Goal: Task Accomplishment & Management: Complete application form

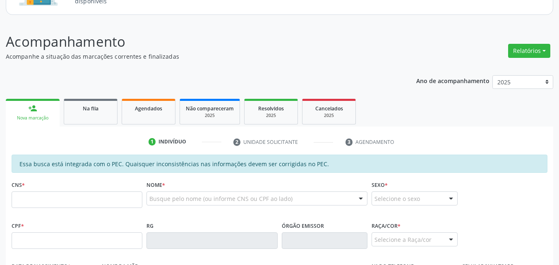
scroll to position [86, 0]
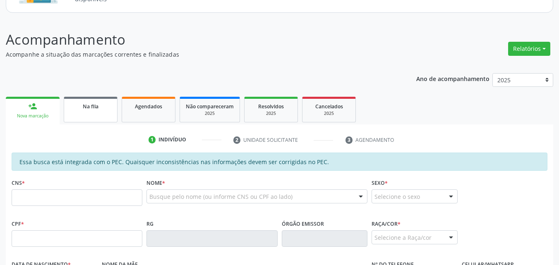
click at [81, 112] on link "Na fila" at bounding box center [91, 110] width 54 height 26
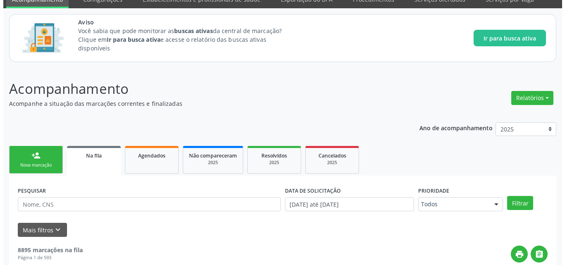
scroll to position [0, 0]
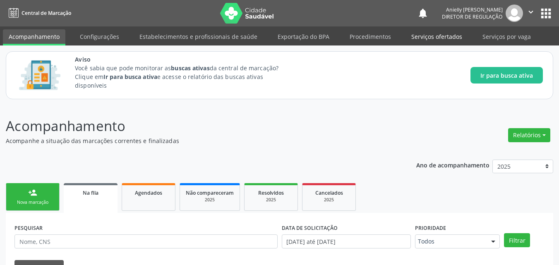
click at [446, 39] on link "Serviços ofertados" at bounding box center [436, 36] width 62 height 14
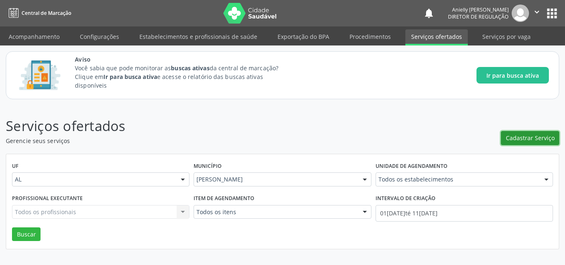
click at [517, 140] on span "Cadastrar Serviço" at bounding box center [530, 138] width 49 height 9
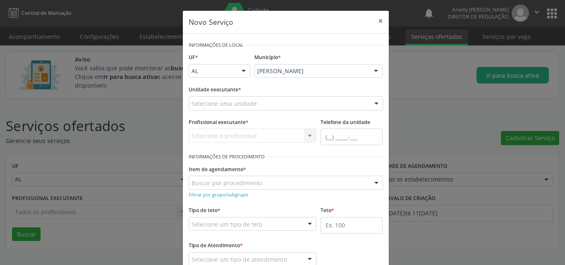
click at [299, 103] on div "Selecione uma unidade" at bounding box center [286, 103] width 194 height 14
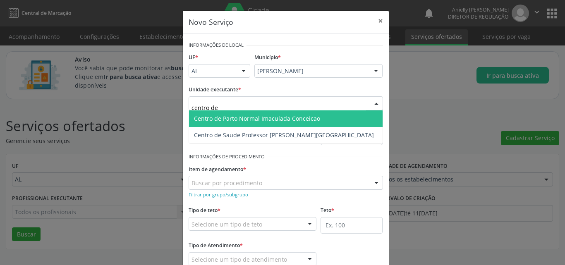
type input "centro de"
click at [302, 123] on span "Centro de Parto Normal Imaculada Conceicao" at bounding box center [286, 118] width 194 height 17
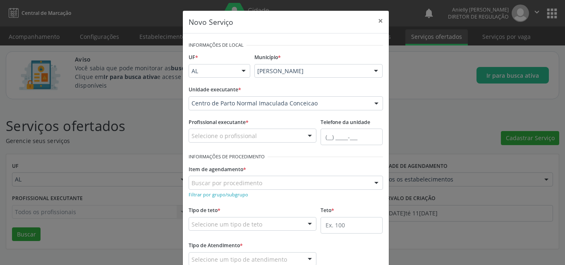
click at [302, 123] on div "Profissional executante * Selecione o profissional Enfermeiro - Magda Maria Fer…" at bounding box center [253, 129] width 128 height 26
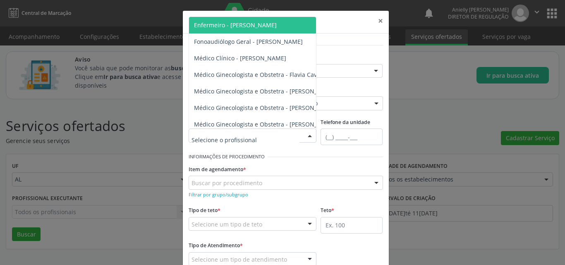
click at [304, 137] on div at bounding box center [310, 136] width 12 height 14
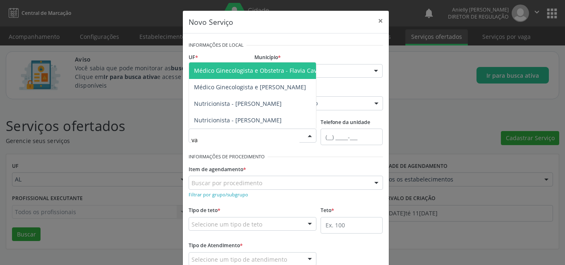
type input "v"
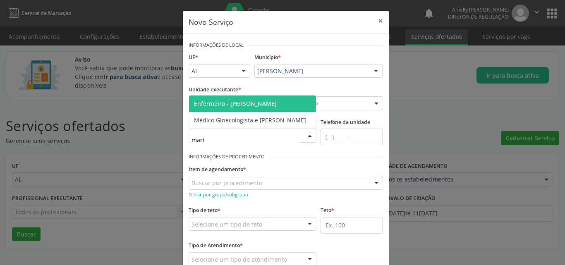
type input "maria"
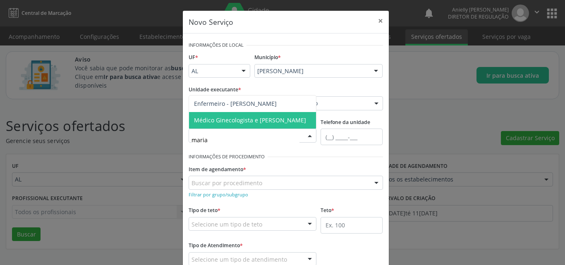
click at [290, 116] on span "Médico Ginecologista e [PERSON_NAME]" at bounding box center [250, 120] width 112 height 8
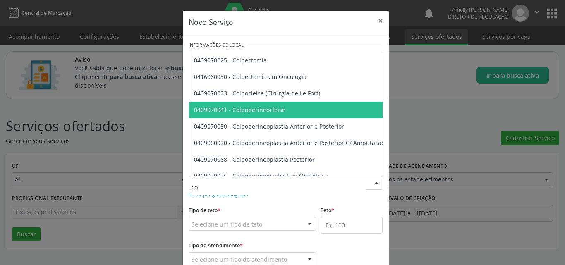
type input "c"
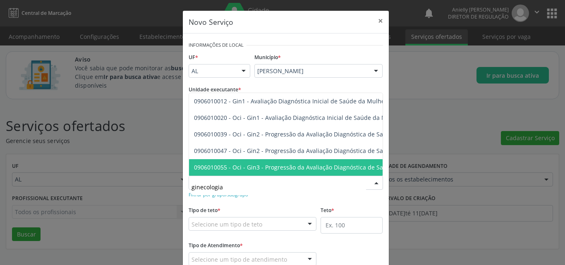
click at [245, 183] on input "ginecologia" at bounding box center [279, 187] width 175 height 17
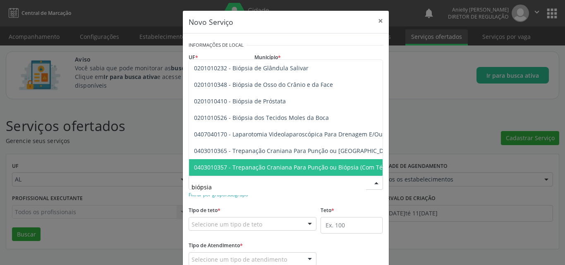
click at [223, 182] on input "biópsia" at bounding box center [279, 187] width 175 height 17
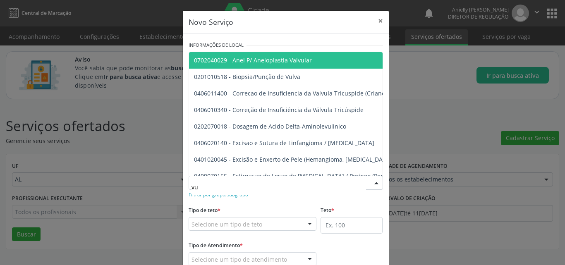
type input "v"
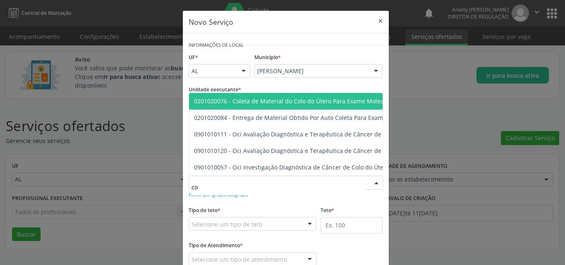
type input "c"
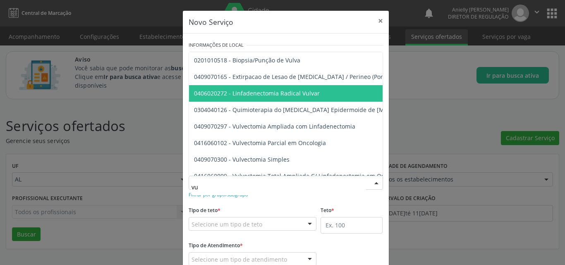
type input "v"
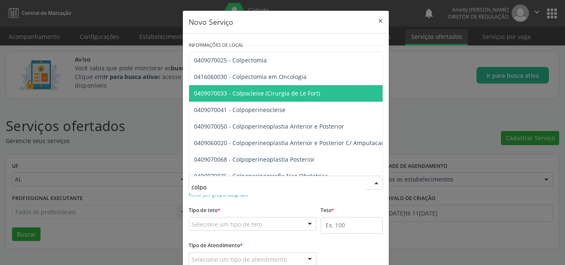
type input "colpos"
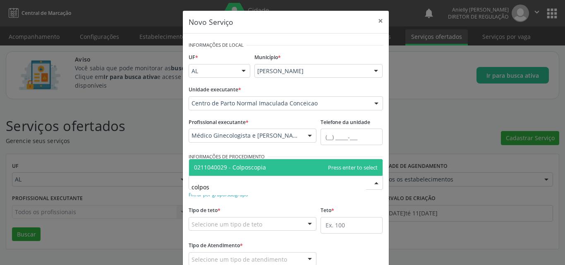
click at [258, 168] on span "0211040029 - Colposcopia" at bounding box center [230, 167] width 72 height 8
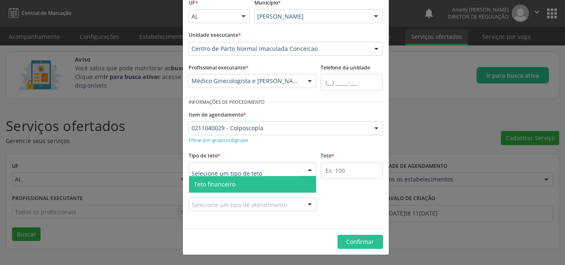
scroll to position [16, 0]
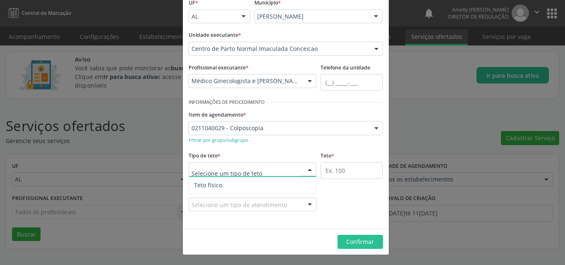
click at [343, 202] on div "Tipo de Atendimento * Selecione um tipo de atendimento Ordem de chegada Horário…" at bounding box center [286, 204] width 199 height 38
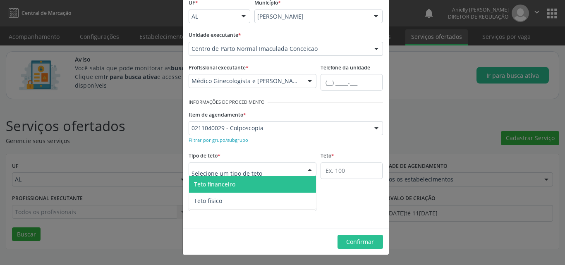
scroll to position [0, 0]
click at [304, 170] on div at bounding box center [310, 170] width 12 height 14
click at [297, 85] on div "Médico Ginecologista e [PERSON_NAME]" at bounding box center [253, 81] width 128 height 14
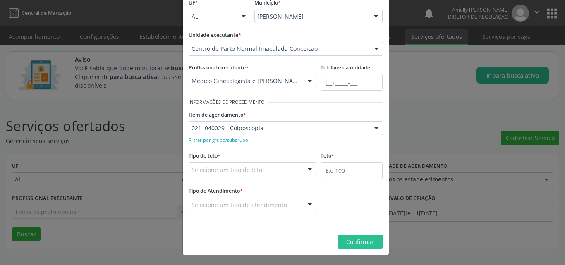
click at [326, 98] on div at bounding box center [325, 102] width 115 height 12
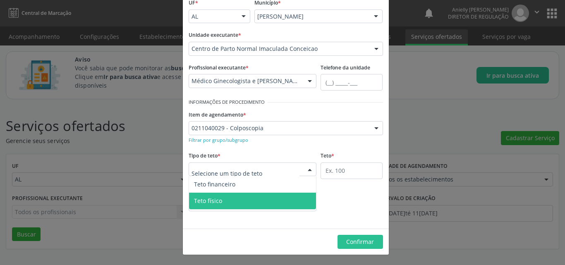
click at [201, 205] on span "Teto físico" at bounding box center [208, 201] width 28 height 8
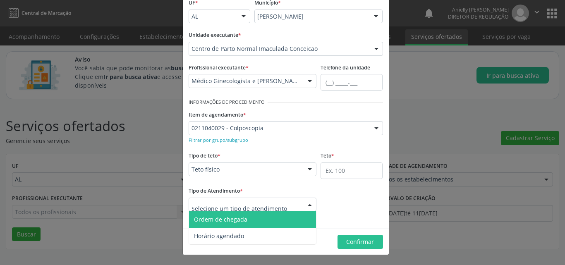
click at [216, 222] on span "Ordem de chegada" at bounding box center [220, 220] width 53 height 8
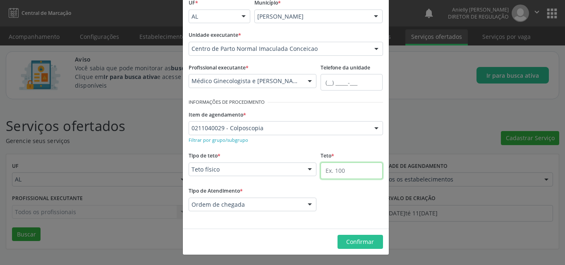
click at [355, 164] on input "text" at bounding box center [352, 171] width 62 height 17
click at [353, 172] on input "50" at bounding box center [352, 171] width 62 height 17
click at [349, 186] on div "Tipo de Atendimento * Ordem de chegada Ordem de chegada Horário agendado Nenhum…" at bounding box center [286, 204] width 199 height 38
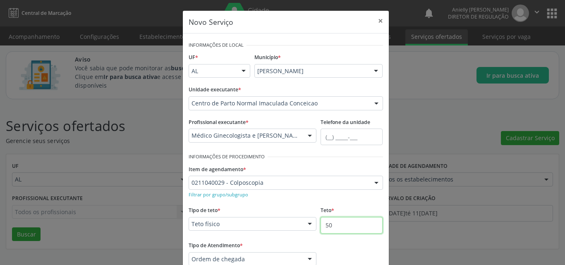
click at [330, 221] on input "50" at bounding box center [352, 225] width 62 height 17
click at [332, 231] on input "1000" at bounding box center [352, 225] width 62 height 17
click at [342, 225] on input "1000" at bounding box center [352, 225] width 62 height 17
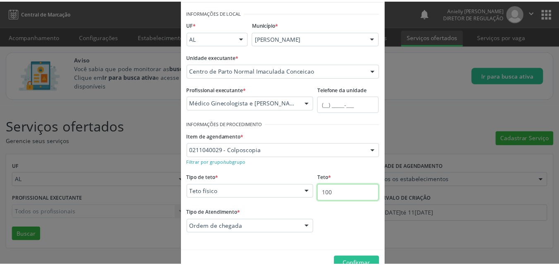
scroll to position [55, 0]
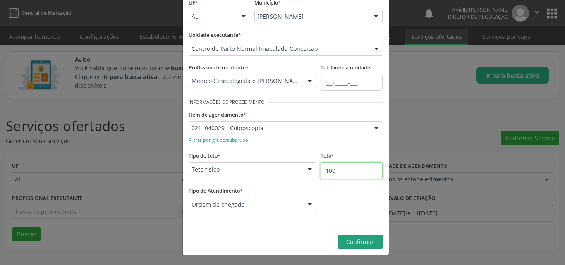
type input "100"
click at [368, 239] on span "Confirmar" at bounding box center [360, 242] width 28 height 8
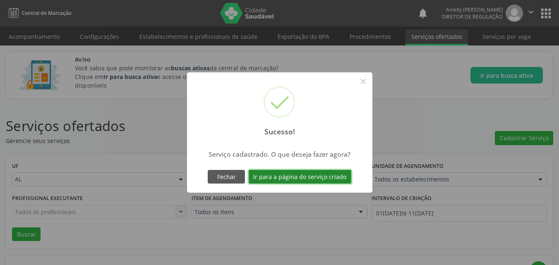
click at [318, 180] on button "Ir para a página do serviço criado" at bounding box center [300, 177] width 103 height 14
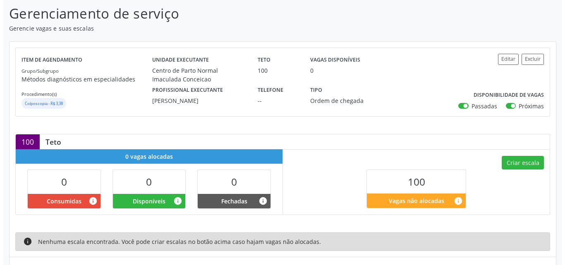
scroll to position [131, 0]
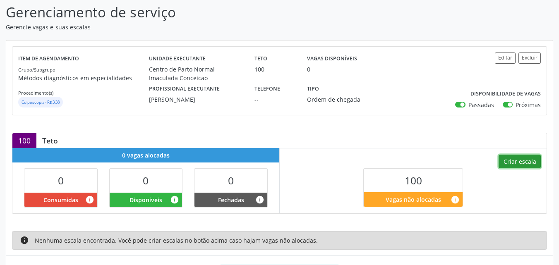
click at [520, 163] on button "Criar escala" at bounding box center [519, 162] width 42 height 14
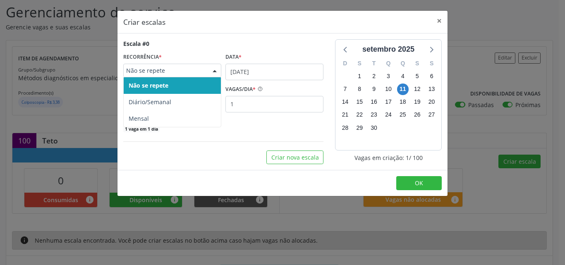
click at [207, 76] on div "Não se repete" at bounding box center [172, 71] width 98 height 14
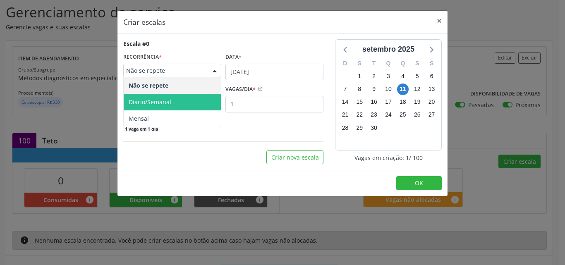
click at [197, 103] on span "Diário/Semanal" at bounding box center [172, 102] width 97 height 17
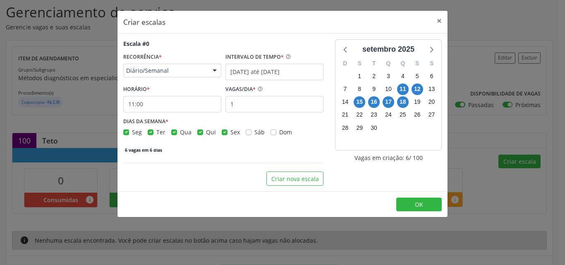
click at [156, 132] on label "Ter" at bounding box center [160, 132] width 9 height 9
click at [150, 132] on input "Ter" at bounding box center [151, 131] width 6 height 7
checkbox input "false"
click at [180, 133] on label "Qua" at bounding box center [186, 132] width 12 height 9
click at [173, 133] on input "Qua" at bounding box center [174, 131] width 6 height 7
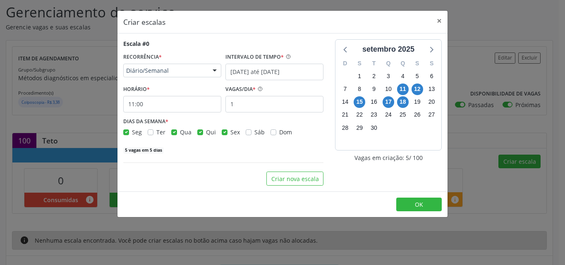
checkbox input "false"
click at [206, 134] on label "Qui" at bounding box center [211, 132] width 10 height 9
click at [200, 134] on input "Qui" at bounding box center [200, 131] width 6 height 7
checkbox input "false"
click at [230, 134] on label "Sex" at bounding box center [235, 132] width 10 height 9
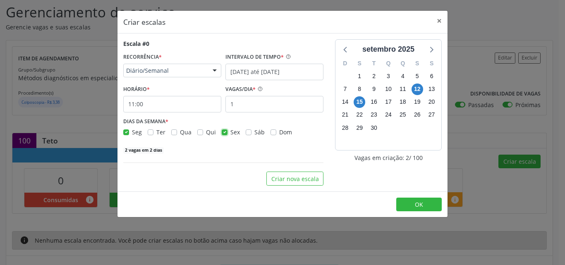
click at [222, 134] on input "Sex" at bounding box center [225, 131] width 6 height 7
checkbox input "false"
click at [150, 107] on input "11:00" at bounding box center [172, 104] width 98 height 17
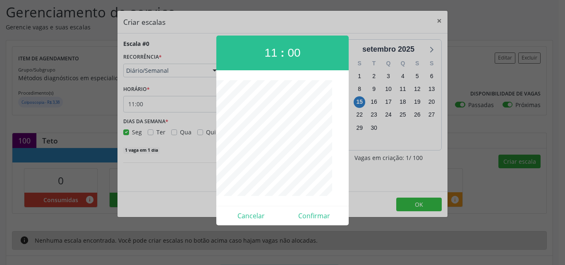
click at [150, 107] on div at bounding box center [282, 132] width 565 height 265
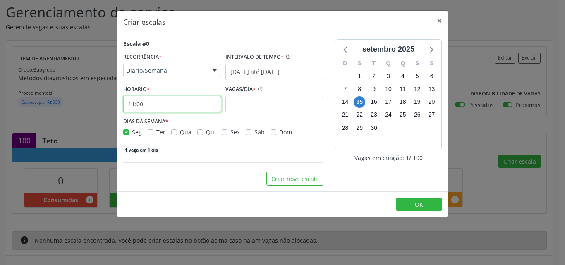
click at [150, 107] on input "11:00" at bounding box center [172, 104] width 98 height 17
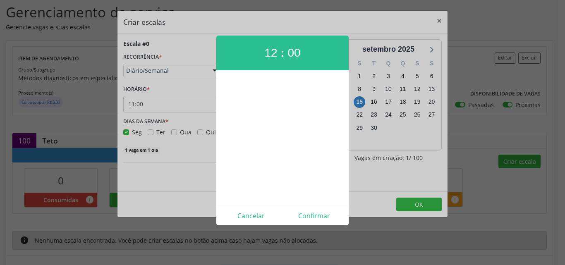
click at [273, 99] on div at bounding box center [282, 138] width 132 height 116
click at [307, 217] on button "Confirmar" at bounding box center [314, 215] width 63 height 13
type input "12:00"
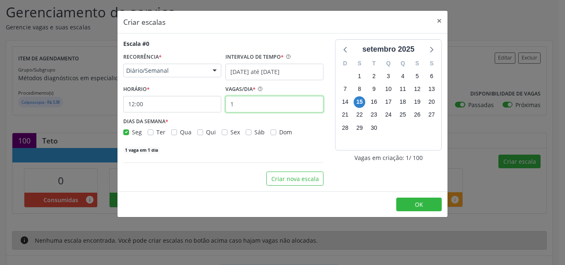
click at [279, 110] on input "1" at bounding box center [274, 104] width 98 height 17
type input "10"
click at [297, 127] on div "DIAS DA SEMANA * Seg Ter Qua Qui Sex Sáb Dom" at bounding box center [223, 126] width 200 height 22
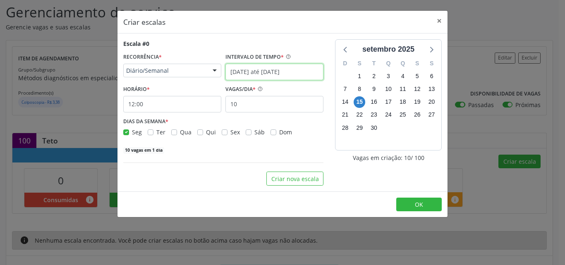
click at [305, 69] on input "[DATE] até [DATE]" at bounding box center [274, 72] width 98 height 17
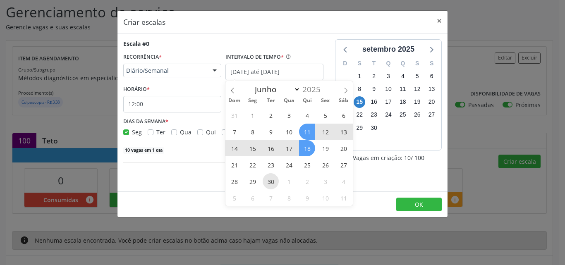
click at [271, 181] on span "30" at bounding box center [271, 181] width 16 height 16
type input "30/09/2025"
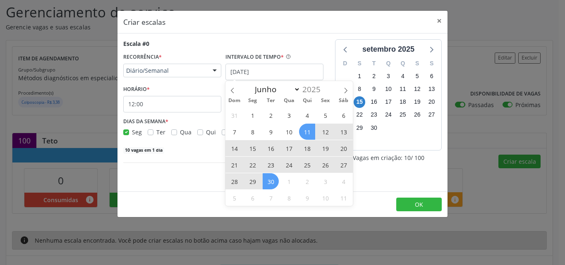
click at [305, 132] on span "11" at bounding box center [307, 132] width 16 height 16
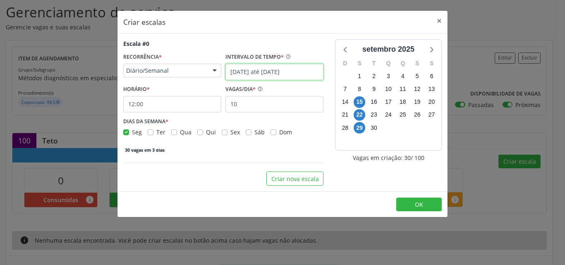
click at [302, 73] on body "Central de Marcação notifications Anielly Lorena Lima do Nascimento Diretor de …" at bounding box center [282, 1] width 565 height 265
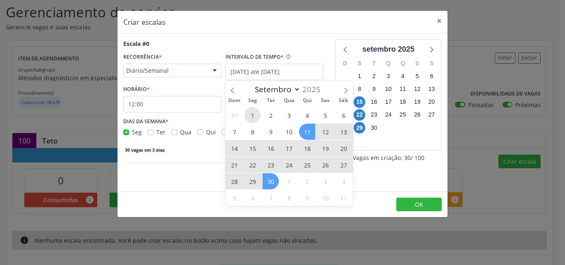
click at [255, 115] on span "1" at bounding box center [252, 115] width 16 height 16
type input "01/09/2025"
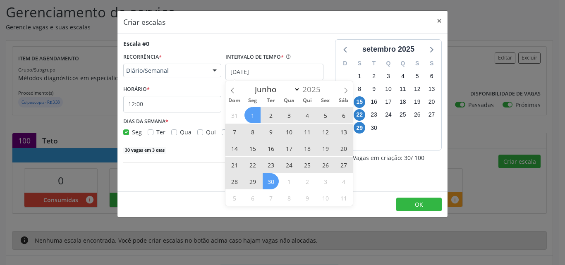
click at [274, 182] on span "30" at bounding box center [271, 181] width 16 height 16
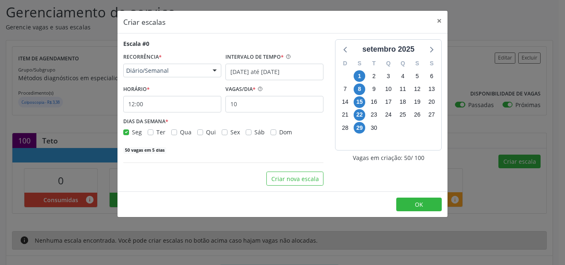
click at [295, 157] on div "Escala #0 RECORRÊNCIA * Diário/Semanal Não se repete Diário/Semanal Mensal Nenh…" at bounding box center [223, 112] width 212 height 146
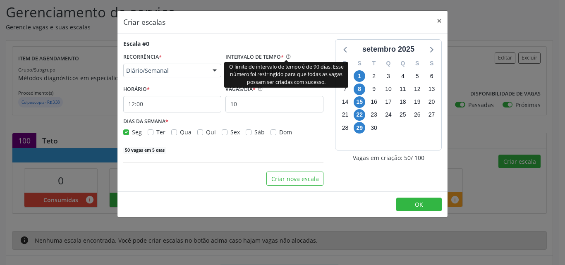
click at [287, 55] on icon "Help Circle" at bounding box center [288, 57] width 6 height 6
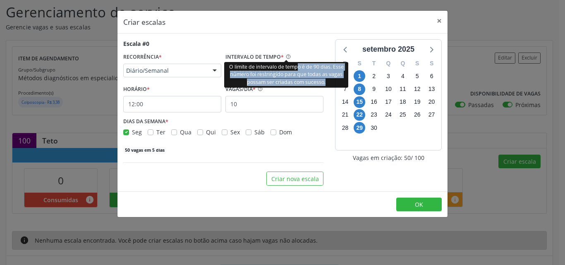
drag, startPoint x: 299, startPoint y: 69, endPoint x: 331, endPoint y: 84, distance: 35.3
click at [331, 84] on div "O limite de intervalo de tempo é de 90 dias. Esse número foi restringido para q…" at bounding box center [286, 75] width 124 height 26
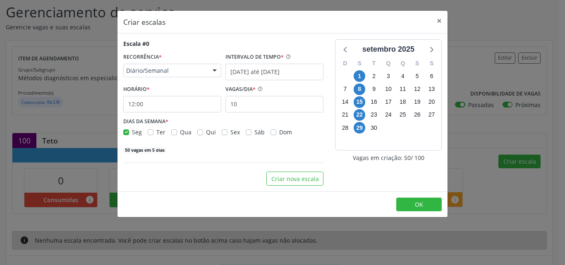
click at [329, 97] on div "setembro 2025 D S T Q Q S S 31 1 2 3 4 5 6 7 8 9 10 11 12 13 14 15 16 17 18 19 …" at bounding box center [388, 112] width 118 height 146
click at [302, 175] on button "Criar nova escala" at bounding box center [294, 179] width 57 height 14
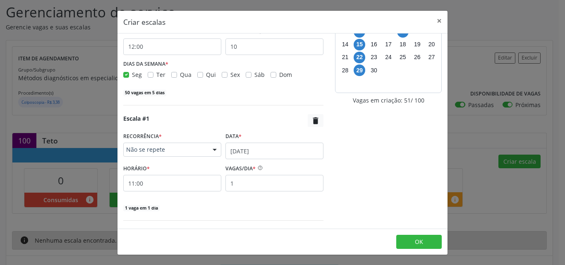
scroll to position [62, 0]
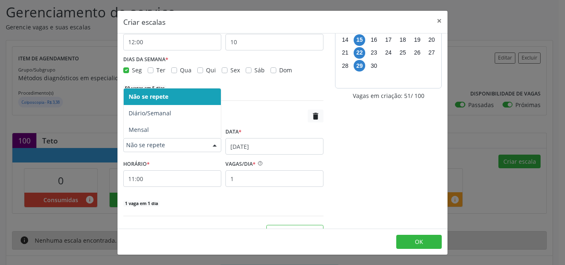
click at [178, 142] on span "Não se repete" at bounding box center [165, 145] width 78 height 8
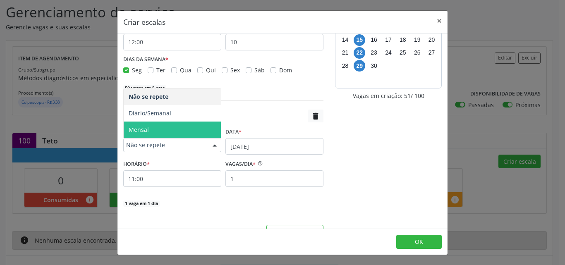
click at [179, 130] on span "Mensal" at bounding box center [172, 130] width 97 height 17
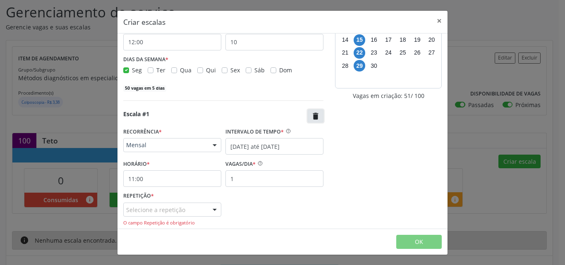
click at [311, 118] on icon "" at bounding box center [315, 116] width 9 height 9
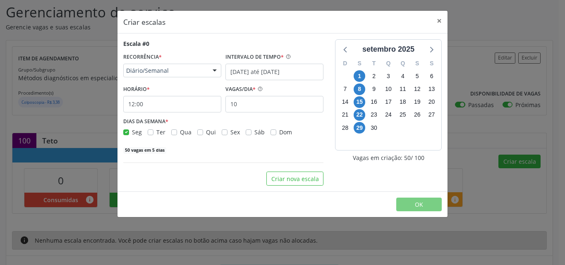
scroll to position [0, 0]
click at [262, 117] on div "DIAS DA SEMANA * Seg Ter Qua Qui Sex Sáb Dom" at bounding box center [223, 126] width 200 height 22
click at [263, 103] on input "10" at bounding box center [274, 104] width 98 height 17
click at [156, 131] on label "Ter" at bounding box center [160, 132] width 9 height 9
click at [153, 131] on input "Ter" at bounding box center [151, 131] width 6 height 7
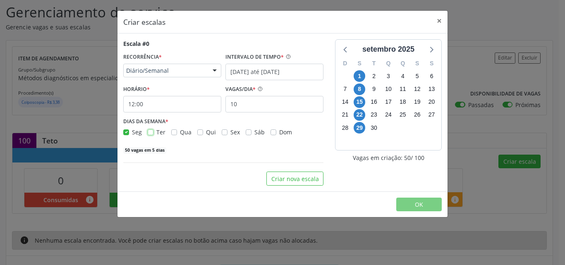
checkbox input "true"
click at [132, 132] on label "Seg" at bounding box center [137, 132] width 10 height 9
click at [127, 132] on input "Seg" at bounding box center [126, 131] width 6 height 7
checkbox input "false"
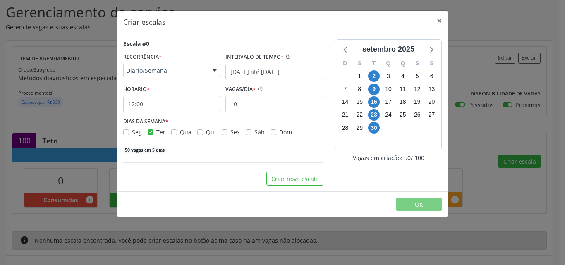
click at [156, 132] on label "Ter" at bounding box center [160, 132] width 9 height 9
click at [148, 132] on input "Ter" at bounding box center [151, 131] width 6 height 7
checkbox input "false"
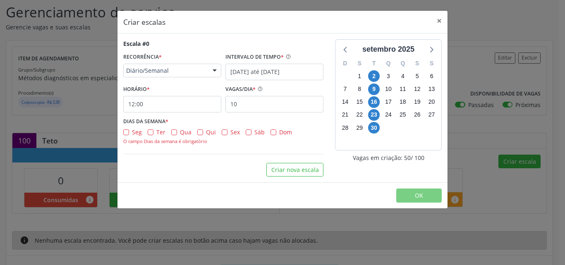
click at [129, 130] on div "Seg" at bounding box center [132, 132] width 19 height 9
click at [132, 130] on label "Seg" at bounding box center [137, 132] width 10 height 9
click at [126, 130] on input "Seg" at bounding box center [126, 131] width 6 height 7
checkbox input "true"
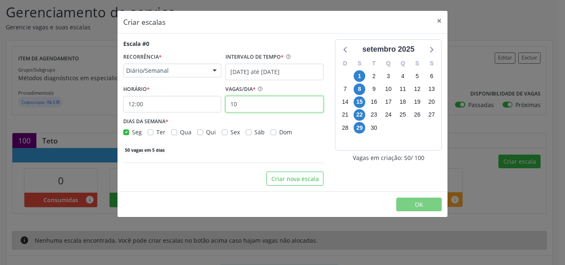
click at [260, 101] on input "10" at bounding box center [274, 104] width 98 height 17
click at [312, 132] on div "Seg Ter Qua Qui Sex Sáb Dom" at bounding box center [223, 132] width 200 height 9
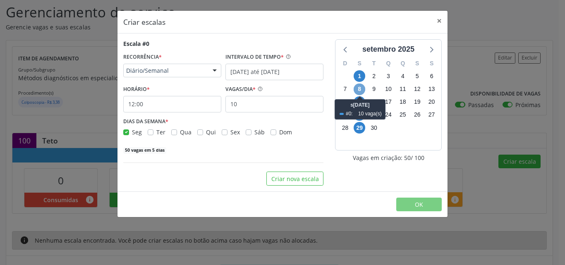
click at [360, 88] on span "8" at bounding box center [360, 90] width 12 height 12
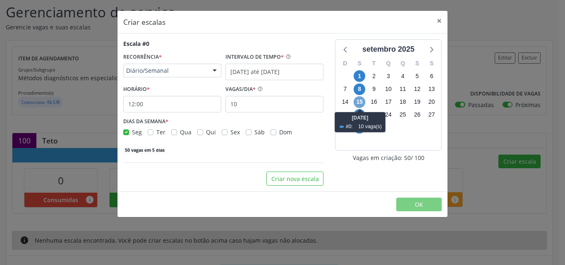
click at [358, 101] on span "15" at bounding box center [360, 102] width 12 height 12
click at [359, 102] on span "15" at bounding box center [360, 102] width 12 height 12
click at [400, 136] on div "9" at bounding box center [402, 140] width 14 height 13
click at [440, 21] on button "×" at bounding box center [439, 21] width 17 height 20
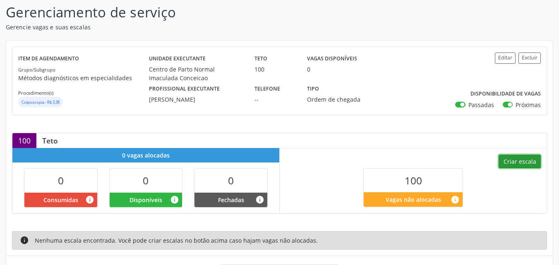
click at [511, 165] on button "Criar escala" at bounding box center [519, 162] width 42 height 14
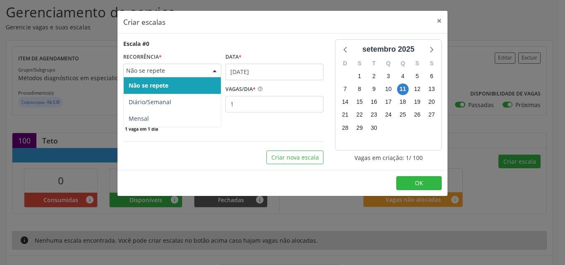
click at [203, 71] on span "Não se repete" at bounding box center [165, 71] width 78 height 8
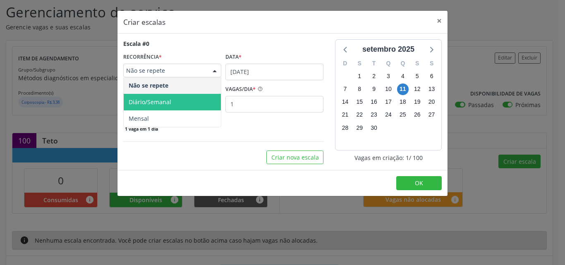
click at [196, 105] on span "Diário/Semanal" at bounding box center [172, 102] width 97 height 17
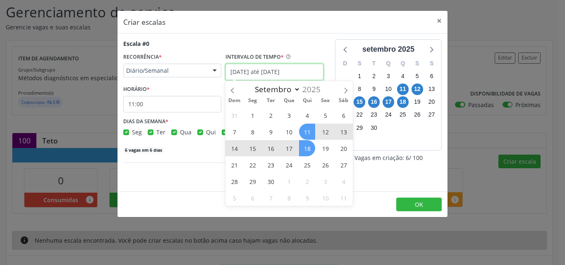
click at [240, 70] on input "[DATE] até [DATE]" at bounding box center [274, 72] width 98 height 17
click at [250, 119] on span "1" at bounding box center [252, 115] width 16 height 16
type input "01/09/2025"
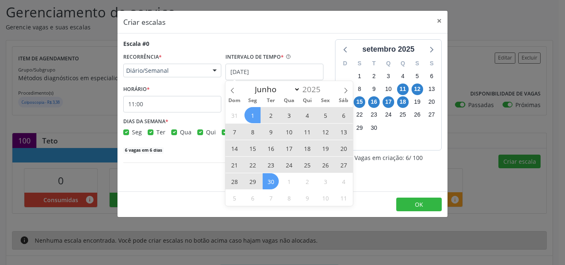
click at [269, 184] on span "30" at bounding box center [271, 181] width 16 height 16
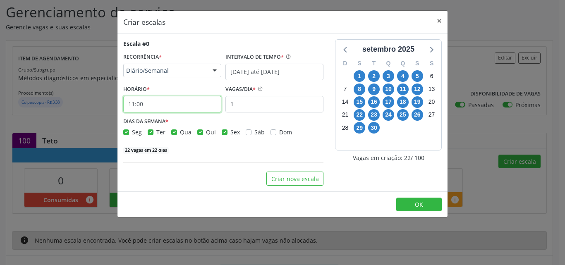
click at [162, 103] on input "11:00" at bounding box center [172, 104] width 98 height 17
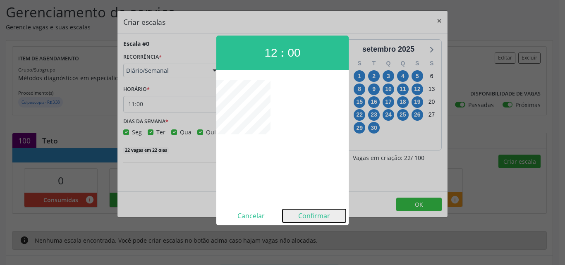
click at [303, 218] on button "Confirmar" at bounding box center [314, 215] width 63 height 13
type input "12:00"
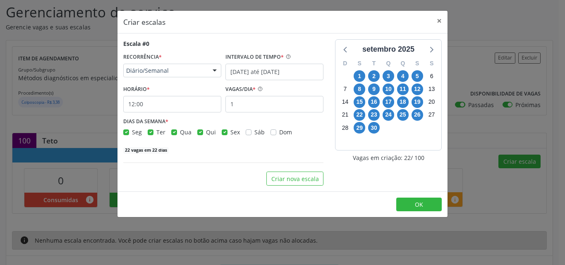
click at [230, 132] on span "Sex" at bounding box center [235, 132] width 10 height 8
click at [228, 132] on input "Sex" at bounding box center [225, 131] width 6 height 7
checkbox input "false"
click at [194, 132] on div "Seg Ter Qua Qui Sex Sáb Dom" at bounding box center [223, 132] width 200 height 9
click at [206, 132] on label "Qui" at bounding box center [211, 132] width 10 height 9
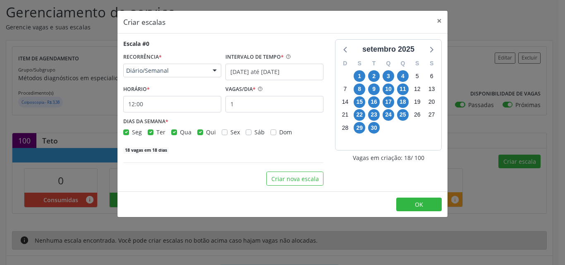
click at [197, 132] on input "Qui" at bounding box center [200, 131] width 6 height 7
checkbox input "false"
click at [180, 132] on label "Qua" at bounding box center [186, 132] width 12 height 9
click at [174, 132] on input "Qua" at bounding box center [174, 131] width 6 height 7
checkbox input "false"
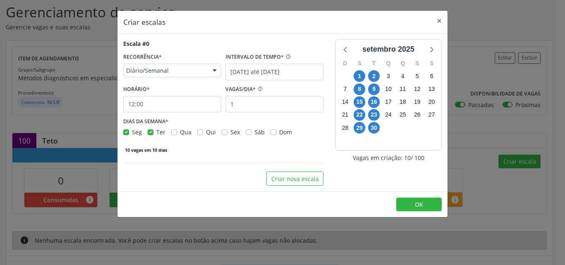
click at [153, 134] on div "Ter" at bounding box center [157, 132] width 18 height 9
click at [156, 132] on label "Ter" at bounding box center [160, 132] width 9 height 9
click at [149, 132] on input "Ter" at bounding box center [151, 131] width 6 height 7
checkbox input "false"
click at [191, 152] on div "5 vagas em 5 dias" at bounding box center [223, 149] width 200 height 9
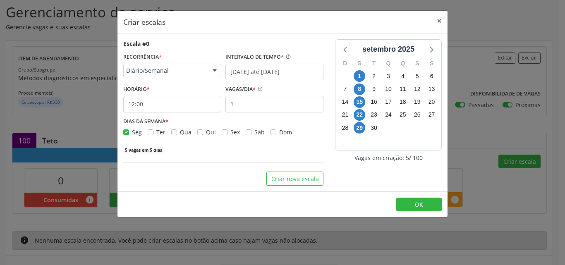
click at [153, 89] on div "HORÁRIO * 12:00" at bounding box center [172, 97] width 98 height 29
click at [235, 108] on input "1" at bounding box center [274, 104] width 98 height 17
type input "10"
click at [439, 22] on button "×" at bounding box center [439, 21] width 17 height 20
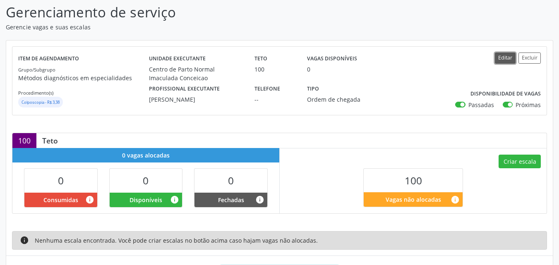
click at [508, 56] on button "Editar" at bounding box center [505, 58] width 21 height 11
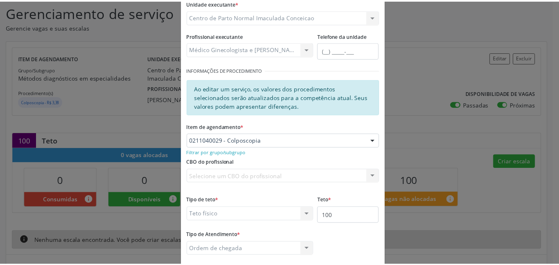
scroll to position [108, 0]
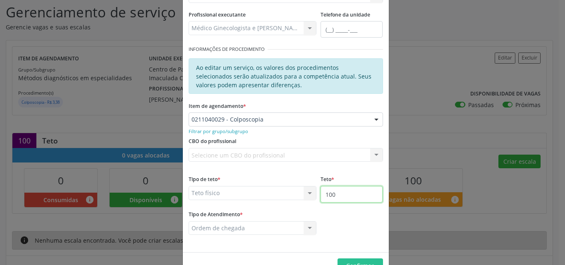
click at [347, 193] on input "100" at bounding box center [352, 194] width 62 height 17
type input "150"
click at [357, 262] on span "Confirmar" at bounding box center [360, 266] width 28 height 8
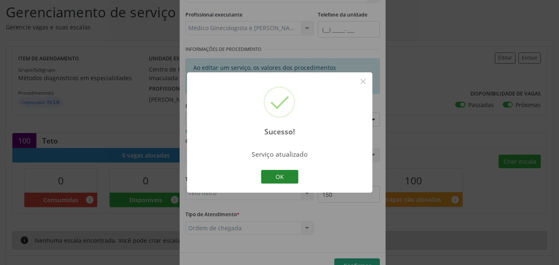
click at [279, 172] on button "OK" at bounding box center [279, 177] width 37 height 14
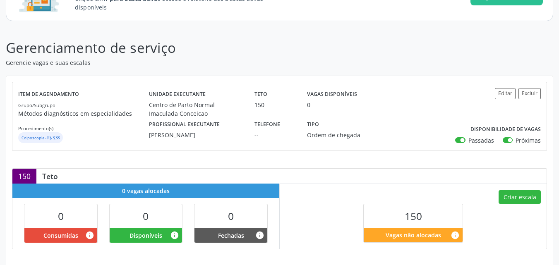
scroll to position [93, 0]
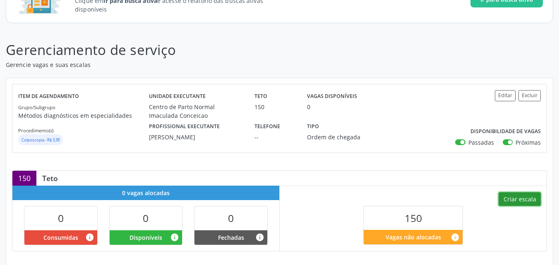
click at [525, 199] on button "Criar escala" at bounding box center [519, 199] width 42 height 14
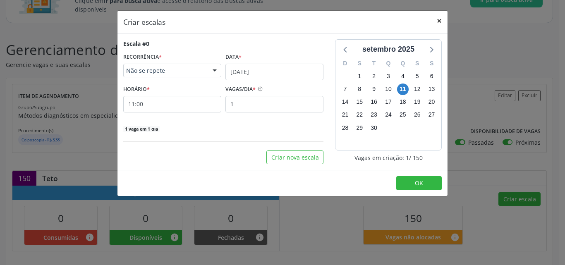
click at [438, 19] on button "×" at bounding box center [439, 21] width 17 height 20
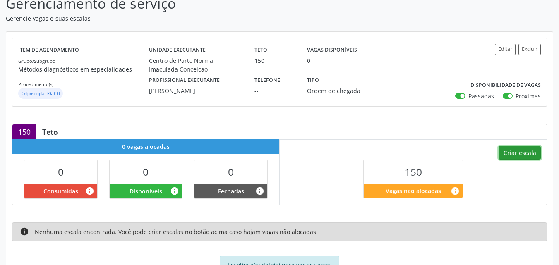
scroll to position [144, 0]
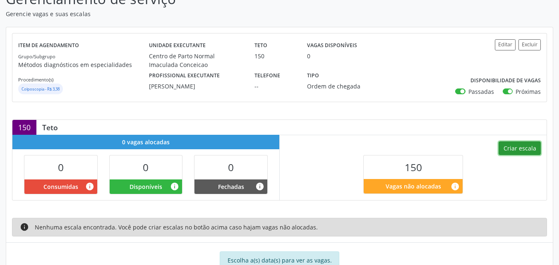
click at [517, 149] on button "Criar escala" at bounding box center [519, 148] width 42 height 14
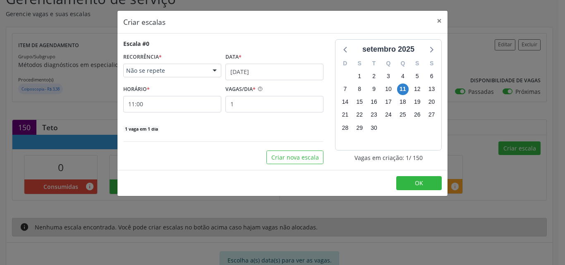
click at [199, 70] on span "Não se repete" at bounding box center [165, 71] width 78 height 8
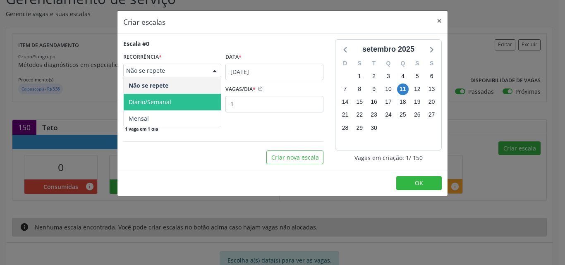
click at [194, 96] on span "Diário/Semanal" at bounding box center [172, 102] width 97 height 17
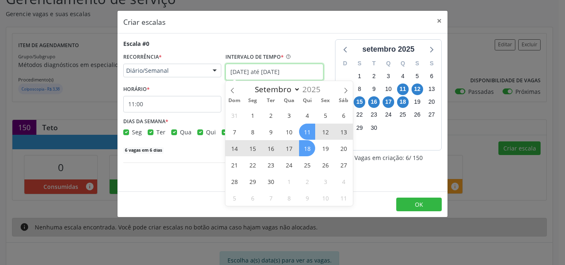
click at [299, 72] on input "[DATE] até [DATE]" at bounding box center [274, 72] width 98 height 17
click at [232, 91] on icon at bounding box center [232, 90] width 3 height 5
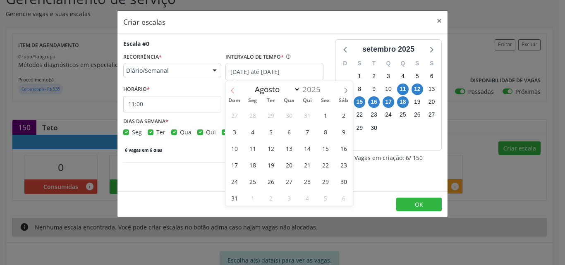
click at [232, 91] on icon at bounding box center [232, 90] width 3 height 5
select select "5"
click at [257, 144] on span "16" at bounding box center [252, 148] width 16 height 16
type input "16/06/2025"
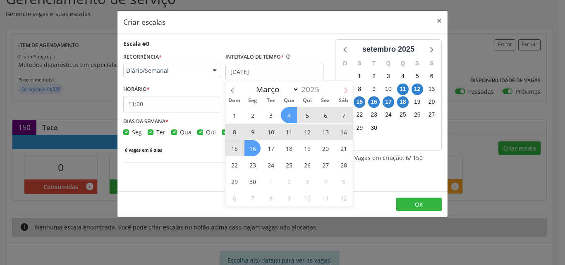
click at [344, 91] on icon at bounding box center [346, 91] width 6 height 6
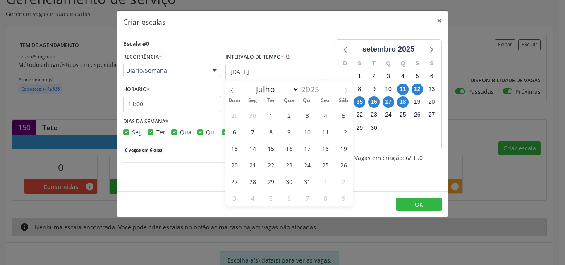
click at [344, 91] on icon at bounding box center [346, 91] width 6 height 6
select select "8"
click at [344, 91] on div "Março Abril Maio Junho Julho Agosto Setembro 2025" at bounding box center [288, 88] width 127 height 14
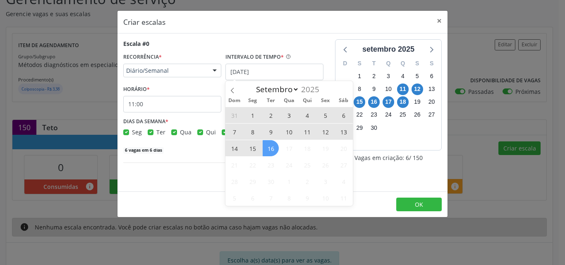
click at [269, 156] on span "16" at bounding box center [271, 148] width 16 height 16
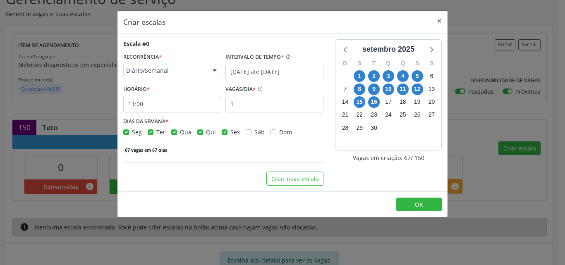
click at [230, 132] on label "Sex" at bounding box center [235, 132] width 10 height 9
click at [222, 132] on input "Sex" at bounding box center [225, 131] width 6 height 7
checkbox input "false"
click at [194, 134] on div "Seg Ter Qua Qui Sex Sáb Dom" at bounding box center [223, 132] width 200 height 9
click at [206, 133] on label "Qui" at bounding box center [211, 132] width 10 height 9
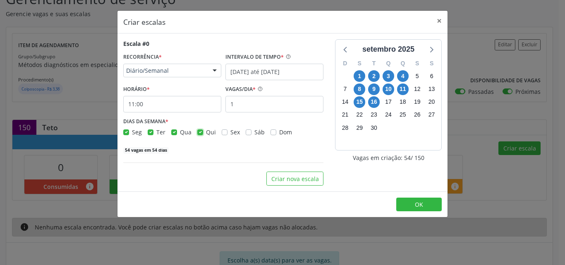
click at [199, 133] on input "Qui" at bounding box center [200, 131] width 6 height 7
checkbox input "false"
click at [180, 132] on label "Qua" at bounding box center [186, 132] width 12 height 9
click at [175, 132] on input "Qua" at bounding box center [174, 131] width 6 height 7
checkbox input "false"
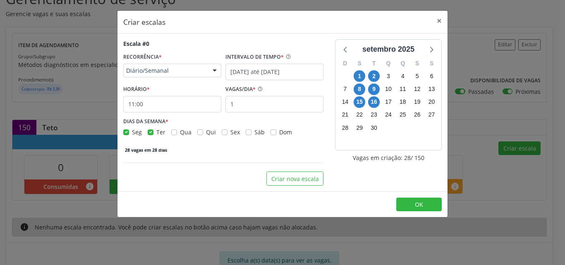
click at [156, 132] on label "Ter" at bounding box center [160, 132] width 9 height 9
click at [148, 132] on input "Ter" at bounding box center [151, 131] width 6 height 7
checkbox input "false"
click at [259, 110] on input "1" at bounding box center [274, 104] width 98 height 17
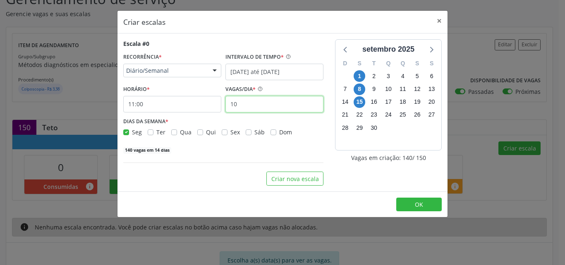
type input "10"
click at [239, 144] on div "Escala #0 RECORRÊNCIA * Diário/Semanal Não se repete Diário/Semanal Mensal Nenh…" at bounding box center [223, 96] width 200 height 115
click at [360, 118] on span "22" at bounding box center [360, 115] width 12 height 12
click at [330, 134] on div "setembro 2025 D S T Q Q S S 31 1 2 3 4 5 6 7 8 9 10 11 12 13 14 15 16 17 18 19 …" at bounding box center [388, 112] width 118 height 146
click at [346, 51] on icon at bounding box center [344, 50] width 3 height 6
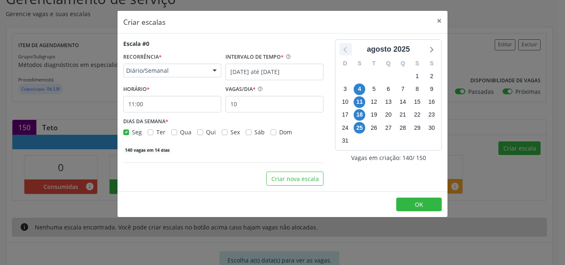
click at [346, 51] on icon at bounding box center [344, 50] width 3 height 6
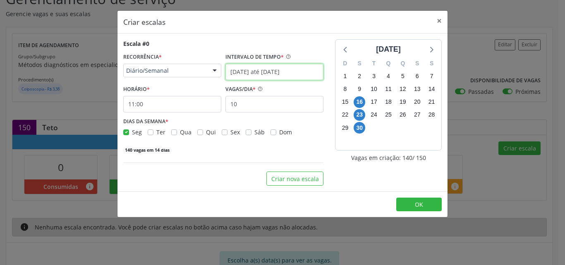
click at [299, 75] on input "16/06/2025 até 16/09/2025" at bounding box center [274, 72] width 98 height 17
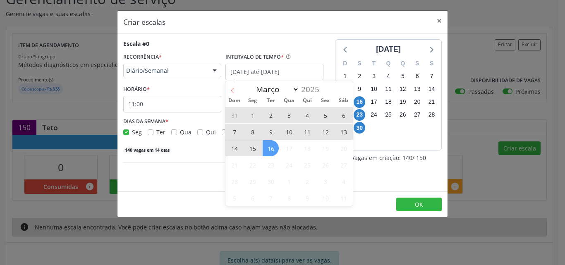
click at [235, 88] on icon at bounding box center [233, 91] width 6 height 6
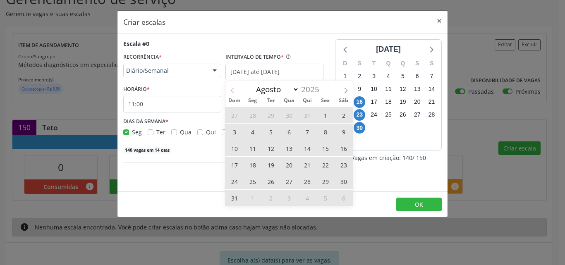
click at [235, 88] on icon at bounding box center [233, 91] width 6 height 6
select select "5"
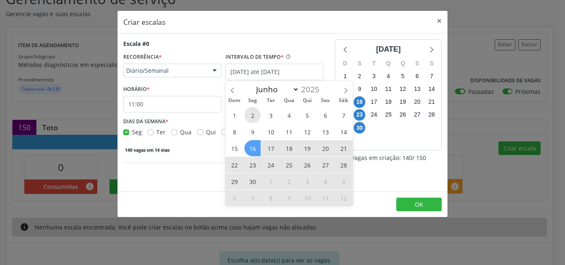
click at [254, 117] on span "2" at bounding box center [252, 115] width 16 height 16
type input "02/06/2025"
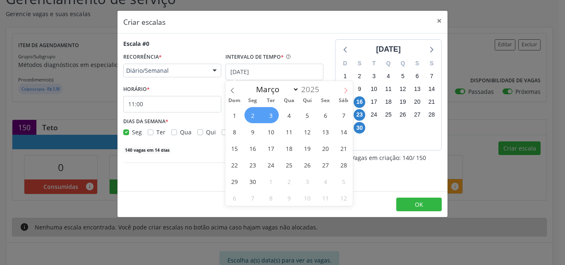
click at [344, 90] on icon at bounding box center [346, 91] width 6 height 6
select select "8"
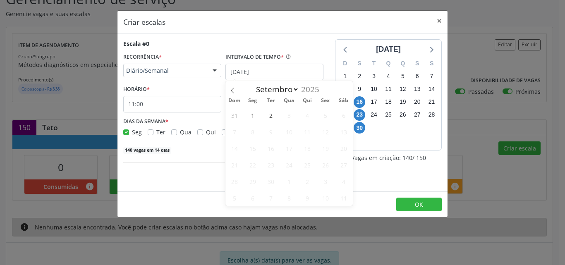
click at [344, 90] on div "Março Abril Maio Junho Julho Agosto Setembro 2025" at bounding box center [288, 88] width 127 height 14
click at [267, 117] on span "2" at bounding box center [271, 115] width 16 height 16
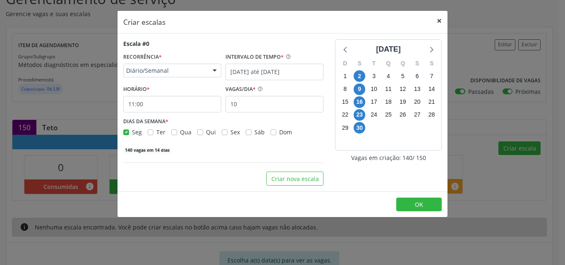
click at [440, 23] on button "×" at bounding box center [439, 21] width 17 height 20
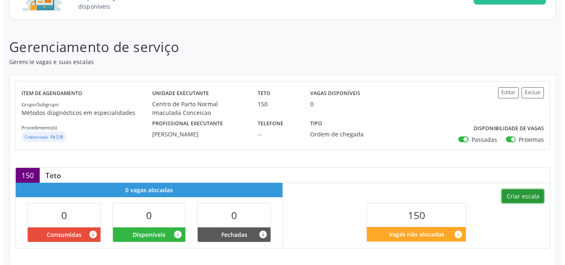
scroll to position [97, 0]
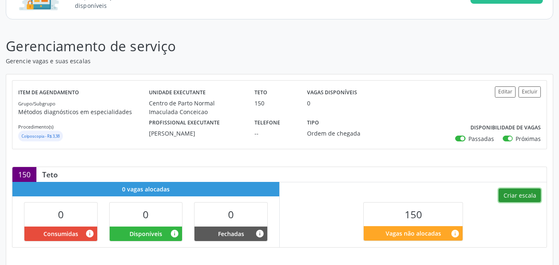
click at [527, 201] on button "Criar escala" at bounding box center [519, 196] width 42 height 14
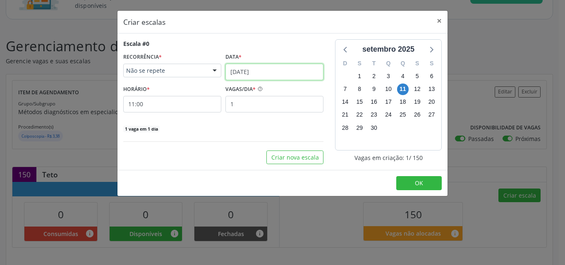
click at [305, 69] on input "[DATE]" at bounding box center [274, 72] width 98 height 17
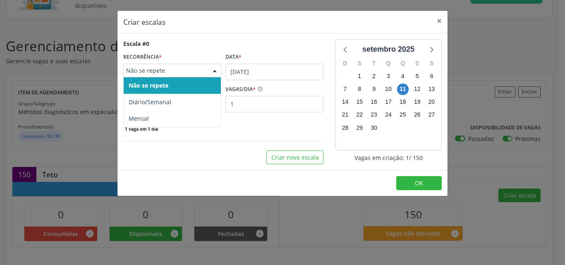
click at [192, 76] on div "Não se repete" at bounding box center [172, 71] width 98 height 14
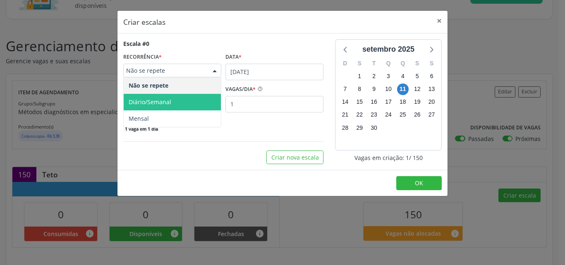
click at [182, 103] on span "Diário/Semanal" at bounding box center [172, 102] width 97 height 17
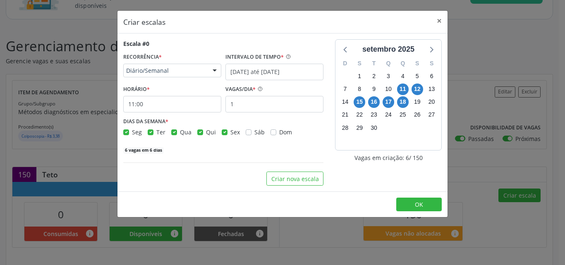
click at [311, 62] on div "INTERVALO DE TEMPO *" at bounding box center [274, 57] width 98 height 13
click at [304, 71] on input "[DATE] até [DATE]" at bounding box center [274, 72] width 98 height 17
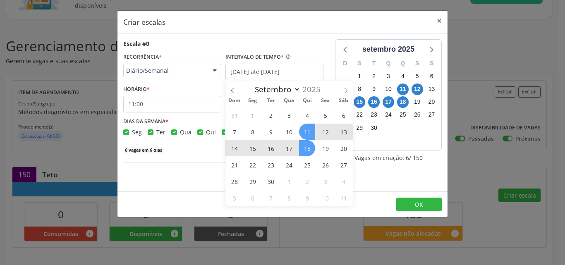
click at [220, 121] on div "DIAS DA SEMANA * Seg Ter Qua Qui Sex Sáb Dom" at bounding box center [223, 126] width 200 height 22
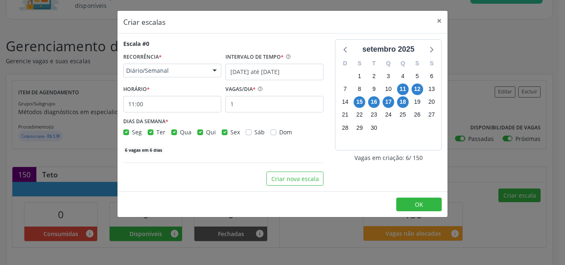
click at [224, 77] on div "INTERVALO DE TEMPO * 11/09/2025 até 18/09/2025" at bounding box center [274, 65] width 102 height 29
click at [230, 133] on label "Sex" at bounding box center [235, 132] width 10 height 9
click at [222, 133] on input "Sex" at bounding box center [225, 131] width 6 height 7
checkbox input "false"
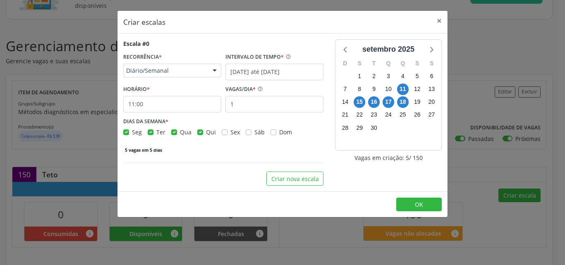
click at [206, 134] on label "Qui" at bounding box center [211, 132] width 10 height 9
click at [199, 134] on input "Qui" at bounding box center [200, 131] width 6 height 7
checkbox input "false"
click at [180, 133] on label "Qua" at bounding box center [186, 132] width 12 height 9
click at [172, 133] on input "Qua" at bounding box center [174, 131] width 6 height 7
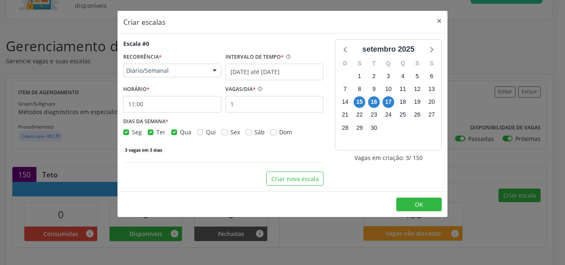
checkbox input "false"
click at [146, 131] on div "Seg Ter Qua Qui Sex Sáb Dom" at bounding box center [223, 132] width 200 height 9
click at [156, 132] on label "Ter" at bounding box center [160, 132] width 9 height 9
click at [151, 132] on input "Ter" at bounding box center [151, 131] width 6 height 7
checkbox input "false"
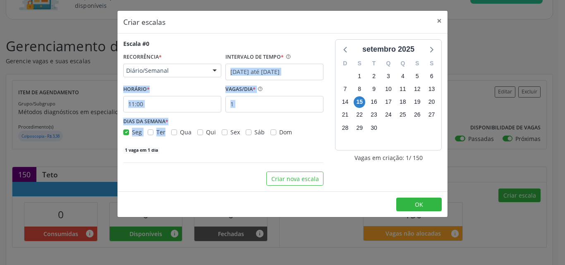
drag, startPoint x: 151, startPoint y: 132, endPoint x: 319, endPoint y: 69, distance: 179.7
click at [319, 69] on div "Escala #0 RECORRÊNCIA * Diário/Semanal Não se repete Diário/Semanal Mensal Nenh…" at bounding box center [223, 96] width 200 height 115
click at [256, 119] on div "DIAS DA SEMANA * Seg Ter Qua Qui Sex Sáb Dom" at bounding box center [223, 126] width 200 height 22
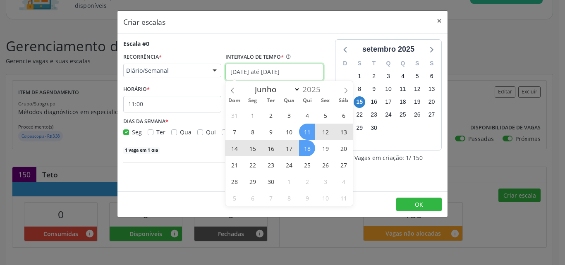
click at [283, 75] on input "[DATE] até [DATE]" at bounding box center [274, 72] width 98 height 17
click at [232, 93] on icon at bounding box center [233, 91] width 6 height 6
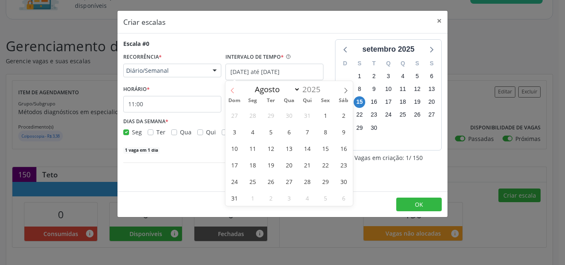
click at [232, 93] on icon at bounding box center [233, 91] width 6 height 6
click at [232, 93] on div "Junho Julho Agosto Setembro Outubro Novembro Dezembro 2025" at bounding box center [288, 88] width 127 height 14
click at [343, 92] on icon at bounding box center [346, 91] width 6 height 6
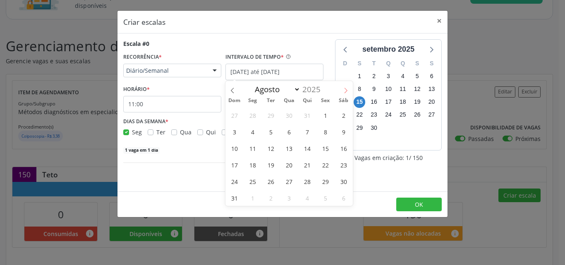
click at [343, 92] on icon at bounding box center [346, 91] width 6 height 6
click at [232, 90] on icon at bounding box center [233, 91] width 6 height 6
select select "8"
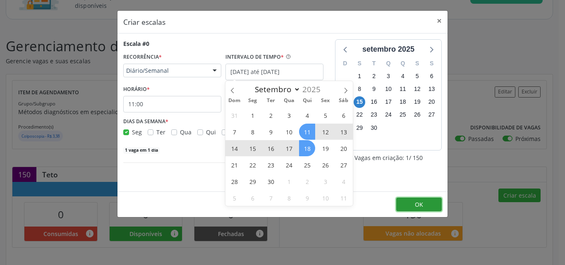
click at [416, 206] on span "OK" at bounding box center [419, 205] width 8 height 8
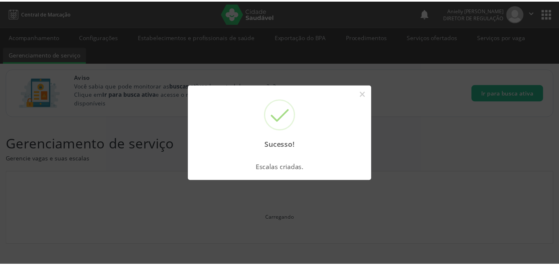
scroll to position [0, 0]
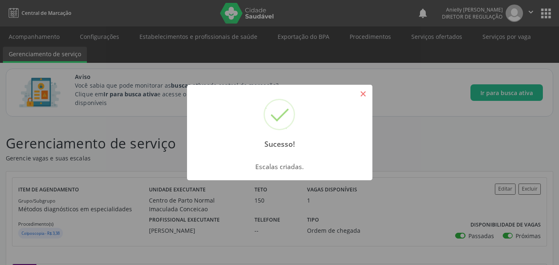
click at [366, 96] on button "×" at bounding box center [363, 94] width 14 height 14
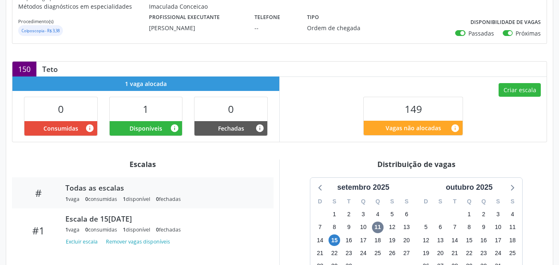
scroll to position [213, 0]
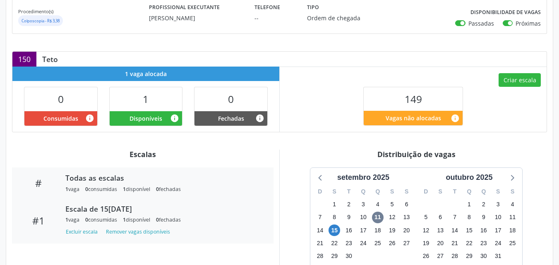
click at [185, 226] on div "Escala de 15/09/2025 1 vaga 0 consumidas 1 disponível 0 fechadas Excluir escala…" at bounding box center [164, 221] width 208 height 34
click at [75, 236] on button "Excluir escala" at bounding box center [83, 231] width 36 height 11
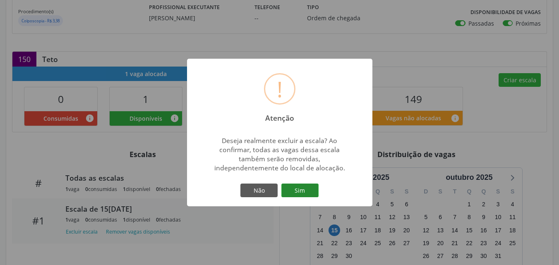
click at [292, 188] on button "Sim" at bounding box center [299, 191] width 37 height 14
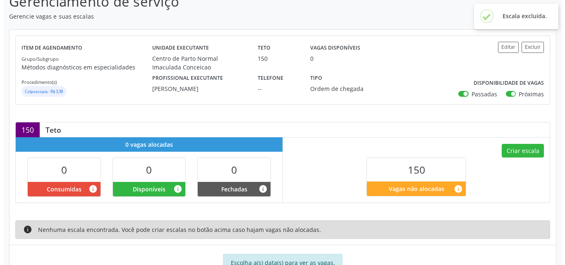
scroll to position [146, 0]
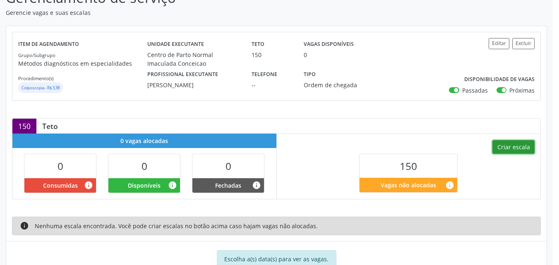
click at [529, 148] on button "Criar escala" at bounding box center [513, 147] width 42 height 14
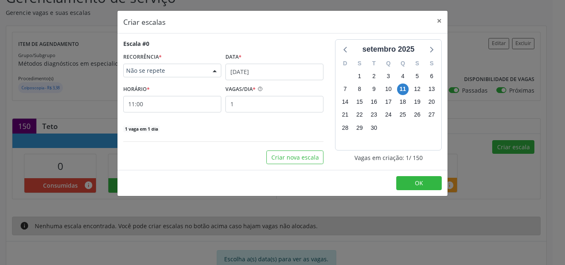
click at [188, 74] on span "Não se repete" at bounding box center [165, 71] width 78 height 8
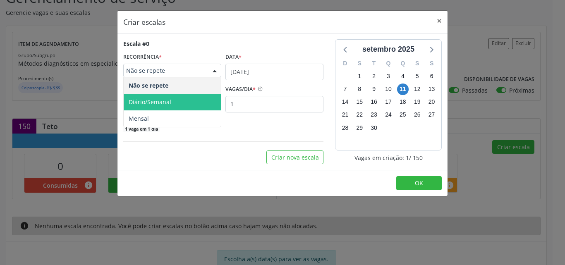
click at [180, 95] on span "Diário/Semanal" at bounding box center [172, 102] width 97 height 17
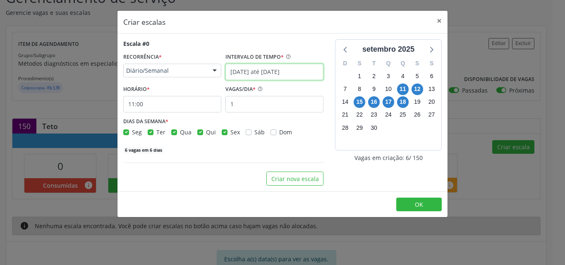
click at [264, 66] on input "[DATE] até [DATE]" at bounding box center [274, 72] width 98 height 17
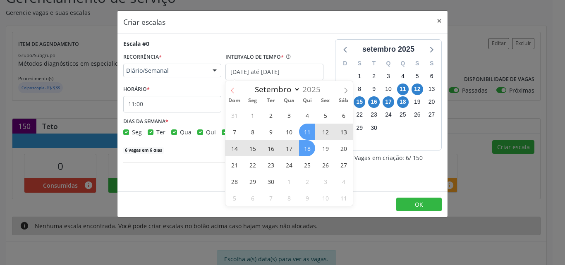
click at [230, 89] on icon at bounding box center [233, 91] width 6 height 6
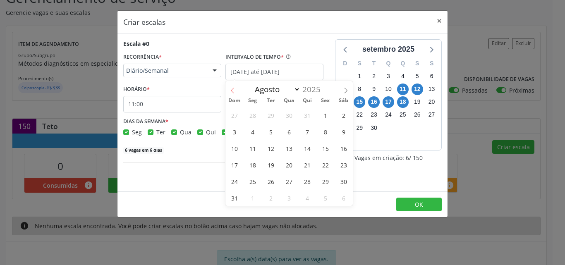
click at [230, 89] on icon at bounding box center [233, 91] width 6 height 6
select select "5"
click at [286, 135] on span "11" at bounding box center [289, 132] width 16 height 16
type input "11/06/2025"
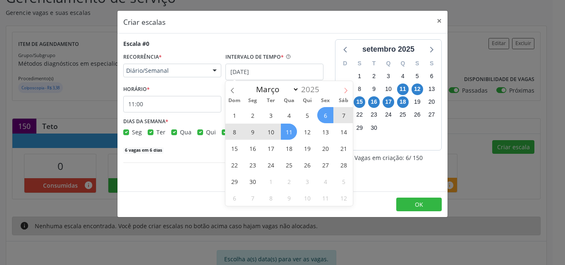
click at [345, 89] on icon at bounding box center [346, 91] width 6 height 6
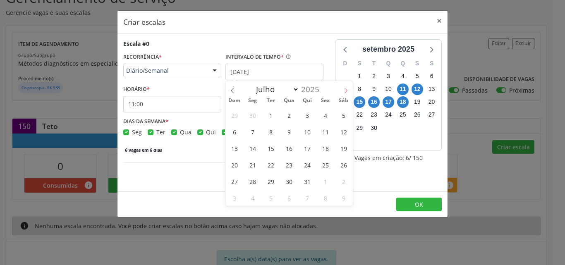
click at [345, 89] on icon at bounding box center [346, 91] width 6 height 6
select select "8"
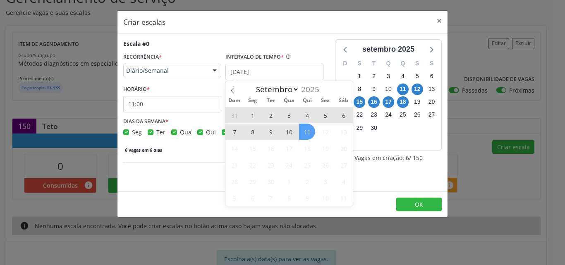
click at [302, 133] on span "11" at bounding box center [307, 132] width 16 height 16
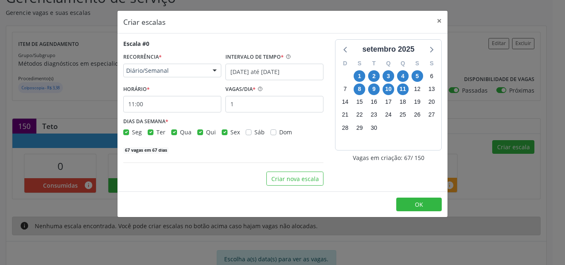
click at [156, 131] on label "Ter" at bounding box center [160, 132] width 9 height 9
click at [151, 131] on input "Ter" at bounding box center [151, 131] width 6 height 7
checkbox input "false"
click at [180, 132] on label "Qua" at bounding box center [186, 132] width 12 height 9
click at [172, 132] on input "Qua" at bounding box center [174, 131] width 6 height 7
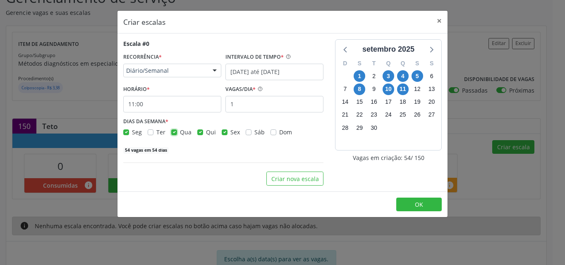
checkbox input "false"
click at [206, 131] on label "Qui" at bounding box center [211, 132] width 10 height 9
click at [200, 131] on input "Qui" at bounding box center [200, 131] width 6 height 7
checkbox input "false"
click at [230, 134] on label "Sex" at bounding box center [235, 132] width 10 height 9
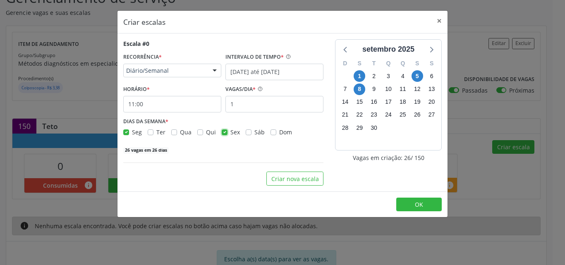
click at [223, 134] on input "Sex" at bounding box center [225, 131] width 6 height 7
checkbox input "false"
click at [173, 106] on input "11:00" at bounding box center [172, 104] width 98 height 17
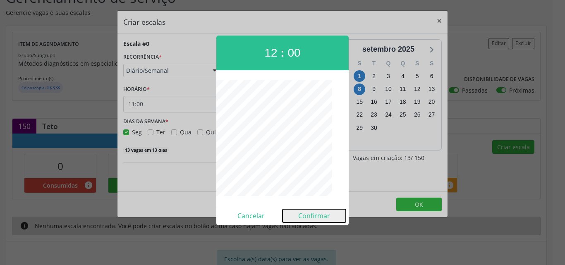
click at [309, 220] on button "Confirmar" at bounding box center [314, 215] width 63 height 13
type input "12:00"
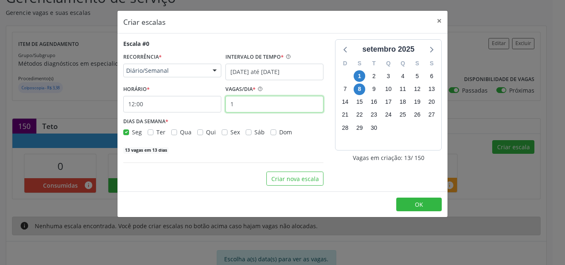
click at [288, 106] on input "1" at bounding box center [274, 104] width 98 height 17
type input "10"
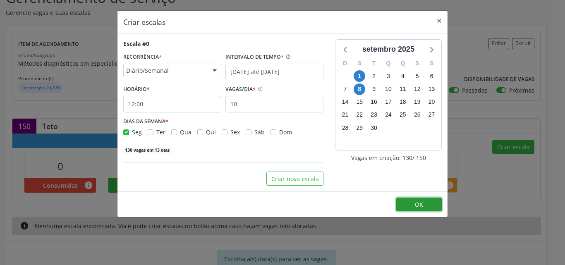
click at [407, 203] on button "OK" at bounding box center [419, 205] width 46 height 14
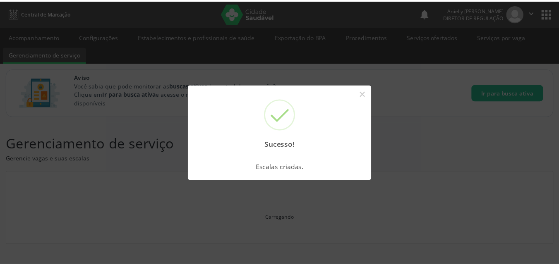
scroll to position [0, 0]
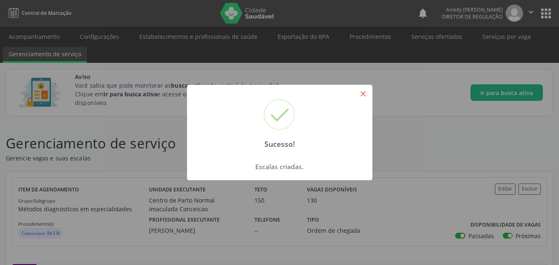
click at [364, 92] on button "×" at bounding box center [363, 94] width 14 height 14
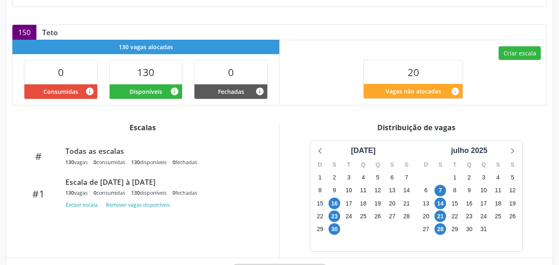
scroll to position [244, 0]
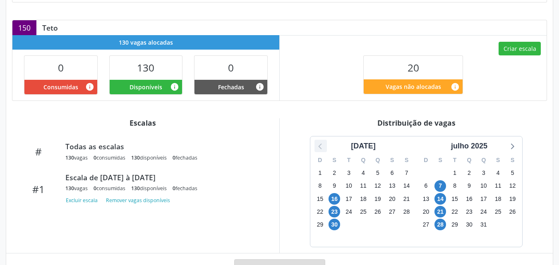
click at [322, 144] on icon at bounding box center [320, 146] width 11 height 11
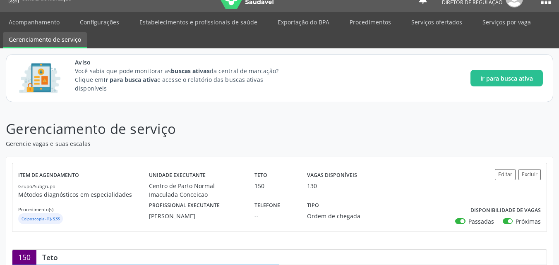
scroll to position [7, 0]
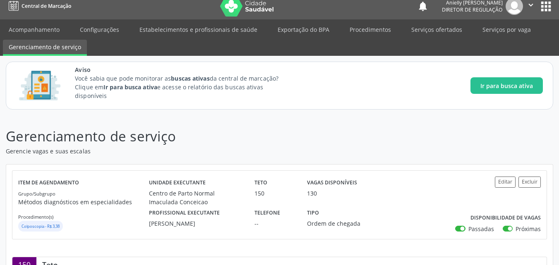
click at [548, 7] on button "apps" at bounding box center [546, 6] width 14 height 14
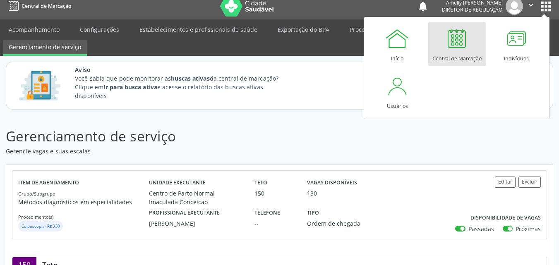
click at [446, 48] on div at bounding box center [456, 38] width 25 height 25
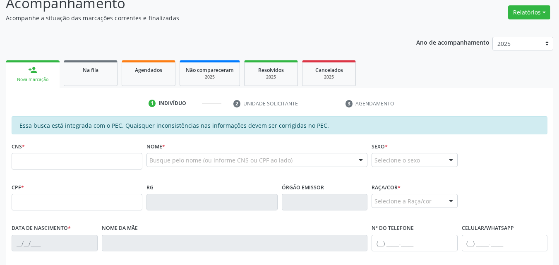
scroll to position [109, 0]
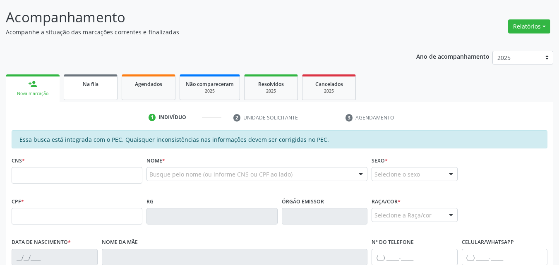
click at [107, 92] on link "Na fila" at bounding box center [91, 87] width 54 height 26
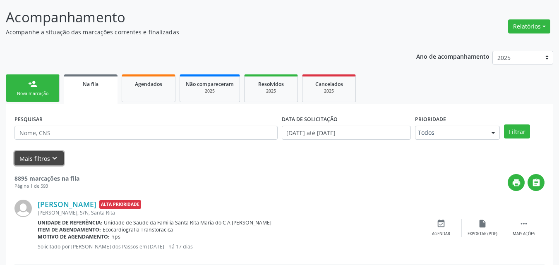
click at [53, 157] on icon "keyboard_arrow_down" at bounding box center [54, 158] width 9 height 9
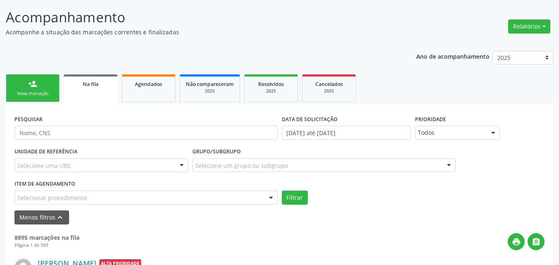
click at [92, 194] on div "Selecionar procedimento" at bounding box center [145, 198] width 263 height 14
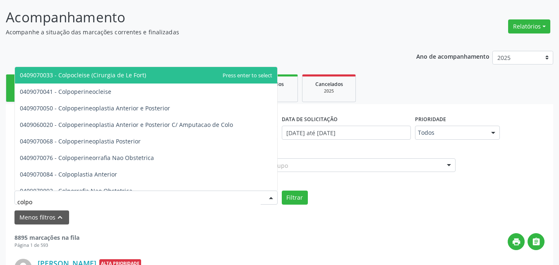
type input "colpos"
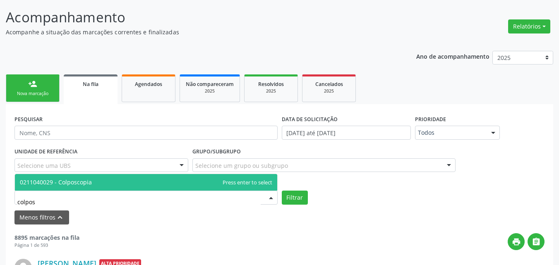
click at [101, 179] on span "0211040029 - Colposcopia" at bounding box center [146, 182] width 262 height 17
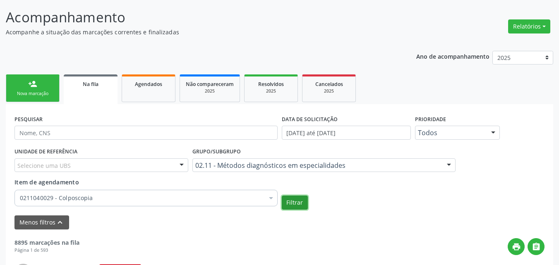
click at [295, 202] on button "Filtrar" at bounding box center [295, 203] width 26 height 14
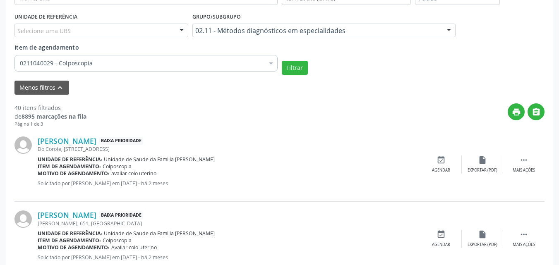
scroll to position [277, 0]
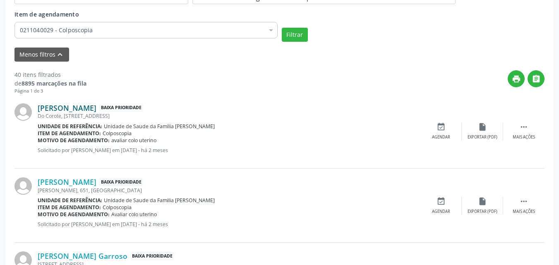
click at [60, 111] on link "Rosangela da Silva" at bounding box center [67, 107] width 59 height 9
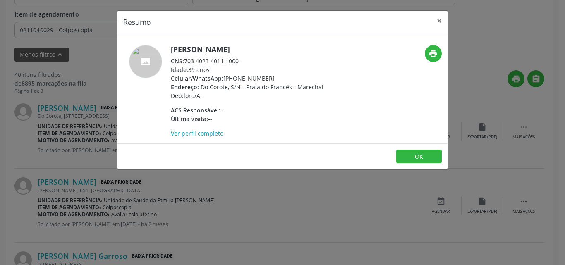
drag, startPoint x: 240, startPoint y: 61, endPoint x: 185, endPoint y: 58, distance: 54.7
click at [185, 58] on div "CNS: 703 4023 4011 1000" at bounding box center [251, 61] width 161 height 9
copy div "703 4023 4011 1000"
click at [439, 22] on button "×" at bounding box center [439, 21] width 17 height 20
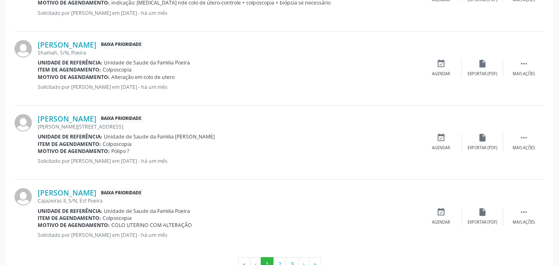
scroll to position [1277, 0]
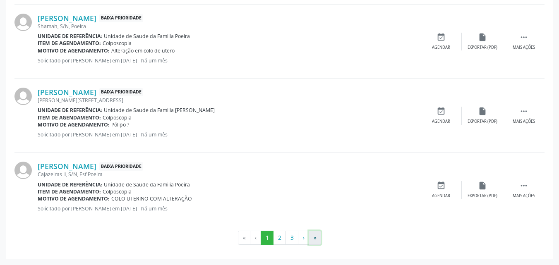
click at [313, 240] on button "»" at bounding box center [315, 238] width 12 height 14
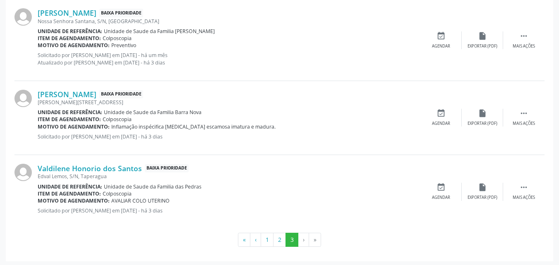
scroll to position [900, 0]
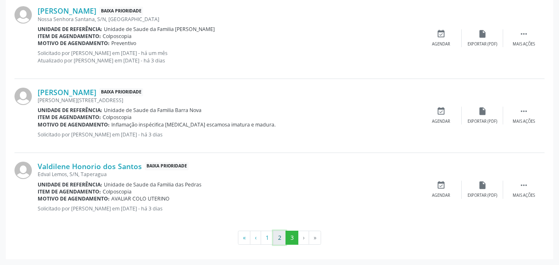
click at [278, 237] on button "2" at bounding box center [279, 238] width 13 height 14
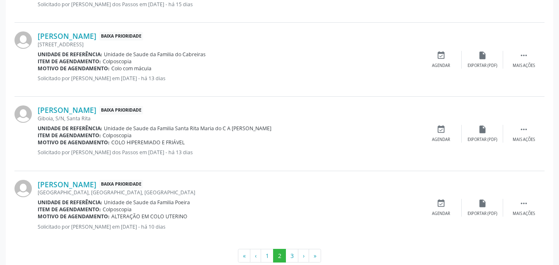
scroll to position [1256, 0]
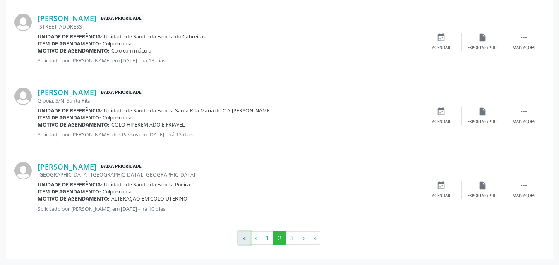
click at [242, 242] on button "«" at bounding box center [244, 238] width 12 height 14
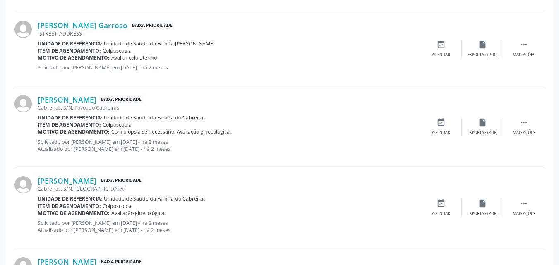
scroll to position [510, 0]
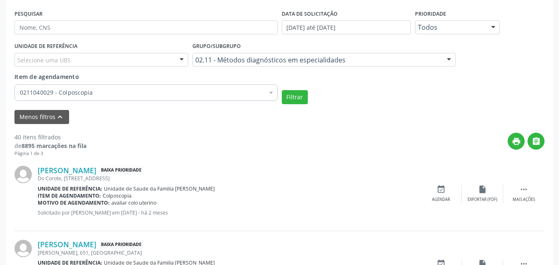
scroll to position [224, 0]
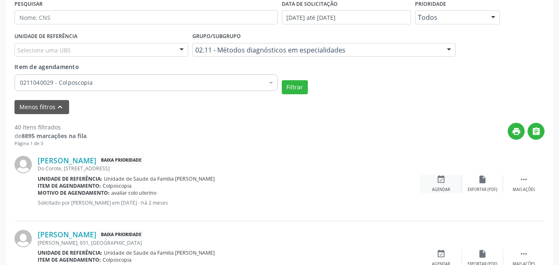
click at [442, 182] on icon "event_available" at bounding box center [440, 179] width 9 height 9
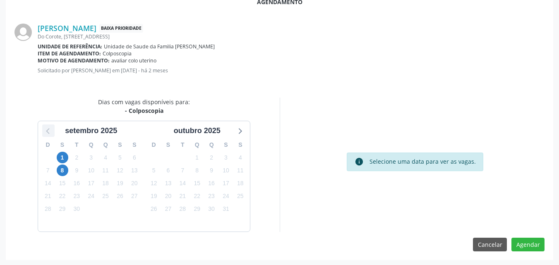
click at [48, 134] on icon at bounding box center [48, 130] width 11 height 11
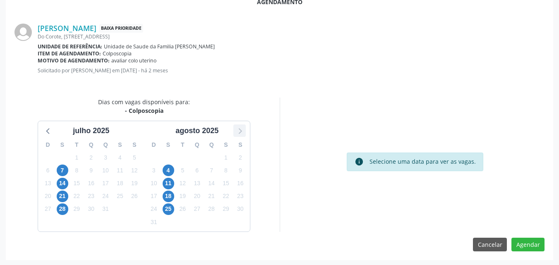
click at [244, 128] on icon at bounding box center [239, 130] width 11 height 11
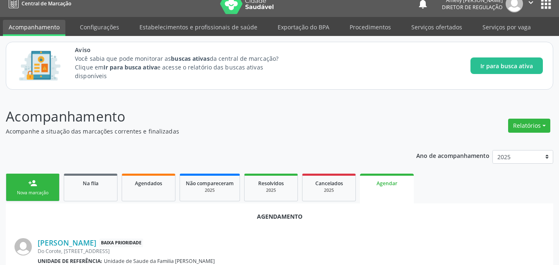
scroll to position [9, 0]
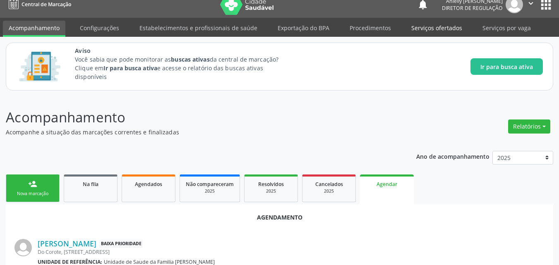
click at [415, 31] on link "Serviços ofertados" at bounding box center [436, 28] width 62 height 14
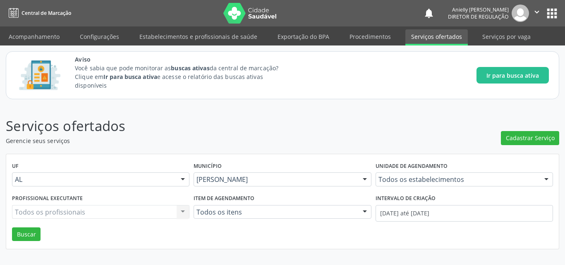
click at [138, 208] on div "Todos os profissionais Todos os profissionais Nenhum resultado encontrado para:…" at bounding box center [100, 212] width 177 height 14
click at [506, 137] on button "Cadastrar Serviço" at bounding box center [530, 138] width 58 height 14
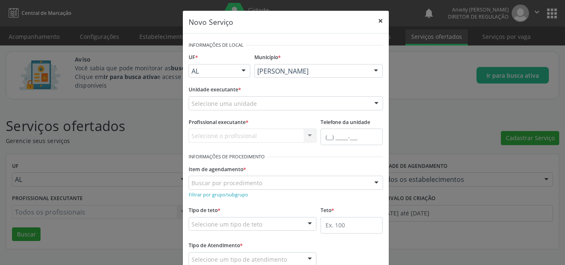
click at [378, 24] on button "×" at bounding box center [380, 21] width 17 height 20
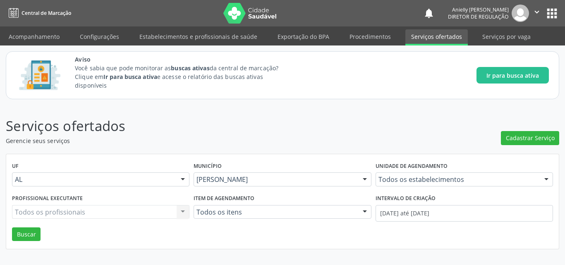
click at [372, 91] on div "Aviso Você sabia que pode monitorar as buscas ativas da central de marcação? Cl…" at bounding box center [312, 75] width 474 height 41
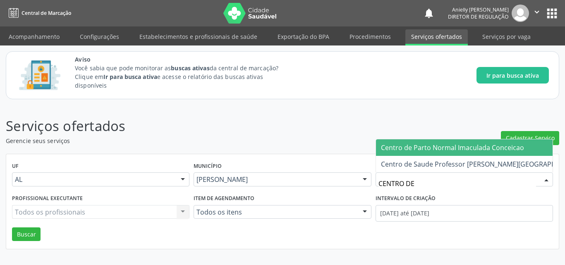
type input "CENTRO DE"
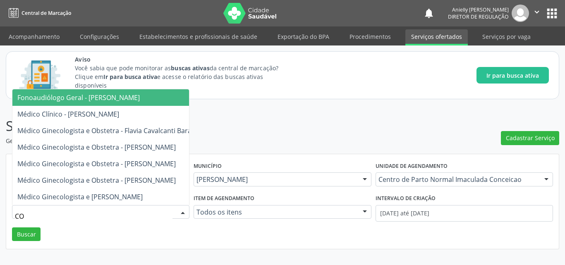
type input "C"
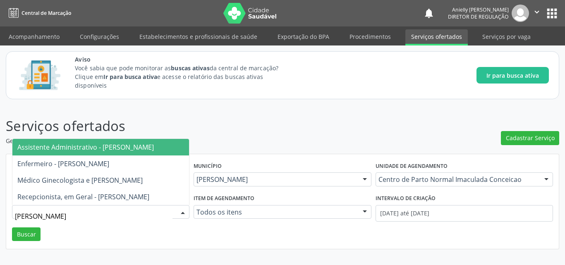
type input "MARIA"
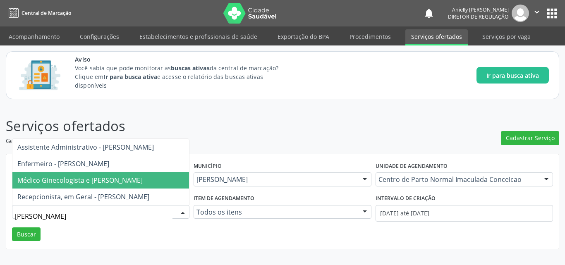
click at [176, 172] on span "Médico Ginecologista e [PERSON_NAME]" at bounding box center [100, 180] width 177 height 17
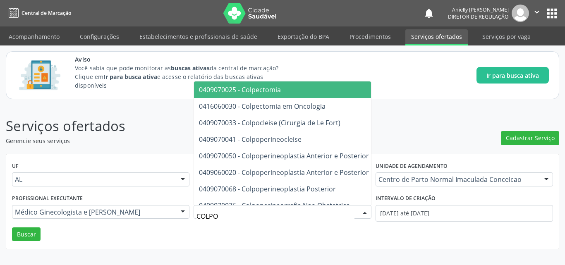
type input "COLPOS"
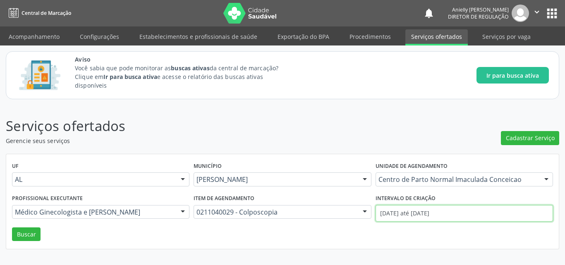
click at [383, 213] on input "01/09/2025 até 11/09/2025" at bounding box center [464, 213] width 177 height 17
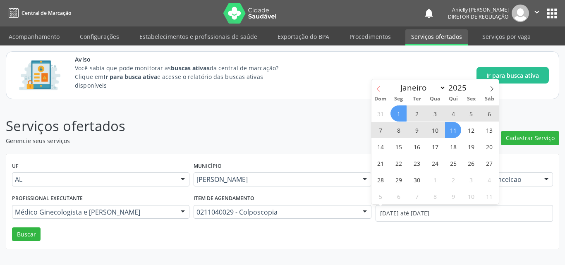
click at [382, 83] on span at bounding box center [378, 86] width 14 height 14
select select "7"
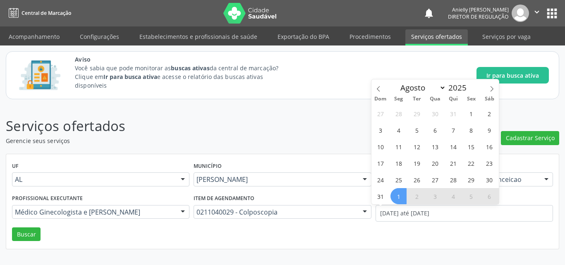
click at [387, 59] on div "Aviso Você sabia que pode monitorar as buscas ativas da central de marcação? Cl…" at bounding box center [312, 75] width 474 height 41
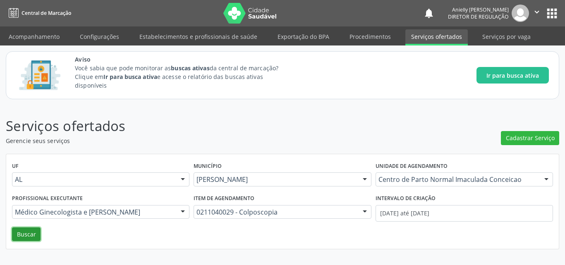
click at [29, 228] on button "Buscar" at bounding box center [26, 235] width 29 height 14
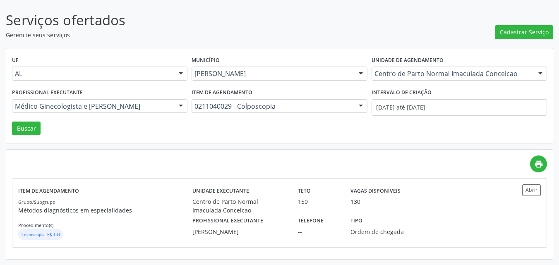
scroll to position [106, 0]
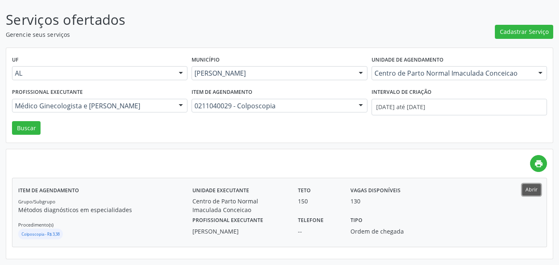
click at [529, 192] on button "Abrir" at bounding box center [531, 189] width 19 height 11
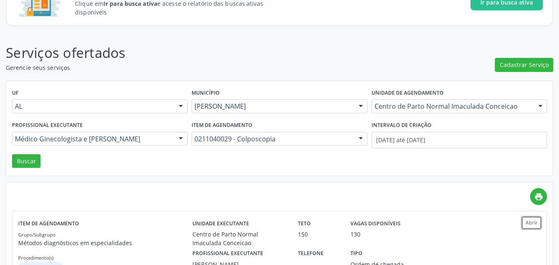
scroll to position [32, 0]
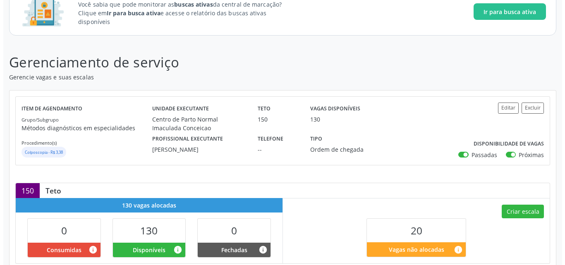
scroll to position [79, 0]
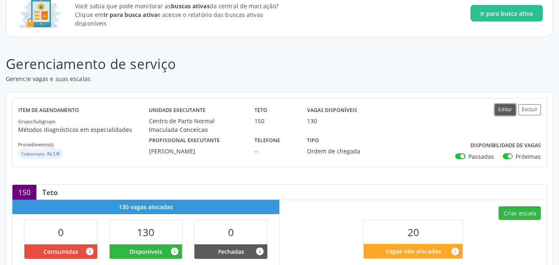
click at [499, 108] on button "Editar" at bounding box center [505, 109] width 21 height 11
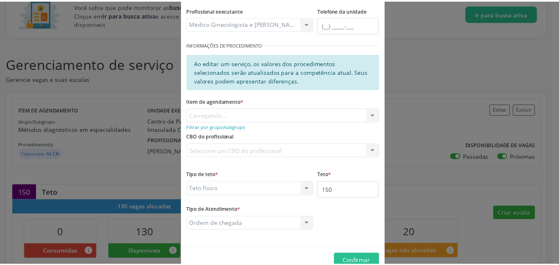
scroll to position [114, 0]
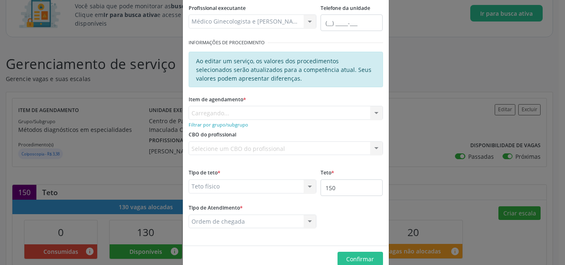
click at [445, 66] on div "Editar Serviço × Informações de Local UF * AL AL Nenhum resultado encontrado pa…" at bounding box center [282, 132] width 565 height 265
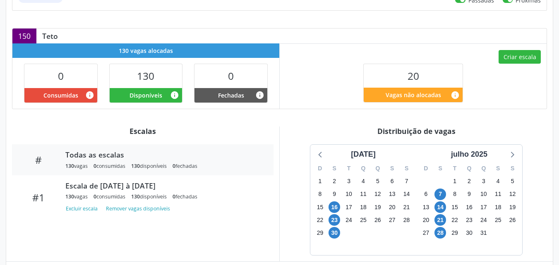
scroll to position [239, 0]
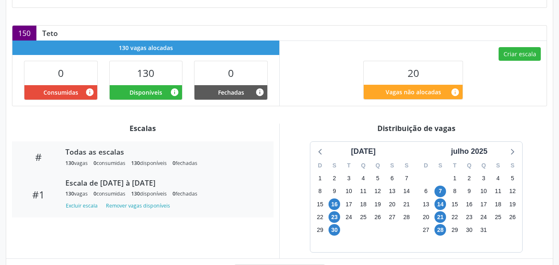
click at [170, 193] on div "130 vagas 0 consumidas 130 disponíveis 0 fechadas" at bounding box center [163, 193] width 196 height 7
click at [267, 215] on div "#1 Escala de [DATE] à [DATE] 130 vagas 0 consumidas 130 disponíveis 0 fechadas …" at bounding box center [142, 194] width 261 height 45
click at [90, 206] on button "Excluir escala" at bounding box center [83, 205] width 36 height 11
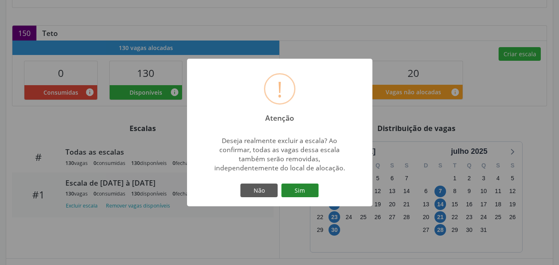
click at [293, 192] on button "Sim" at bounding box center [299, 191] width 37 height 14
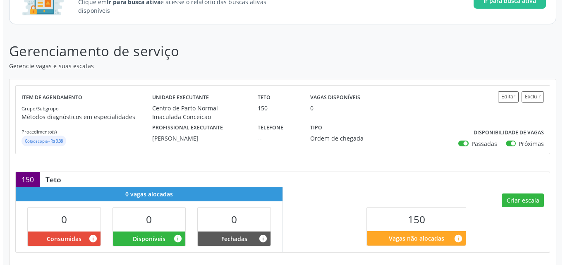
scroll to position [139, 0]
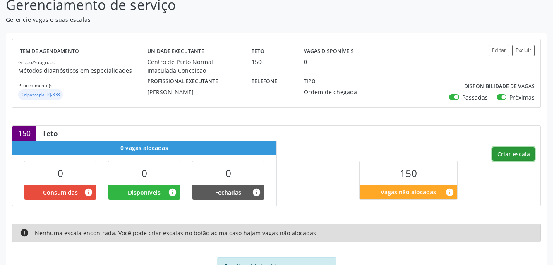
click at [520, 157] on button "Criar escala" at bounding box center [513, 154] width 42 height 14
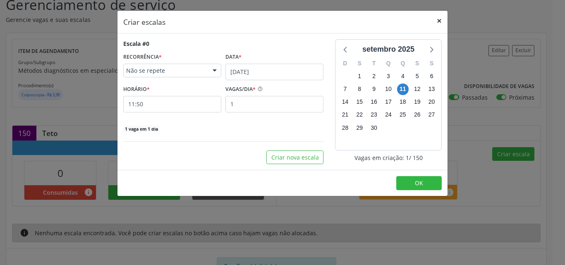
click at [441, 21] on button "×" at bounding box center [439, 21] width 17 height 20
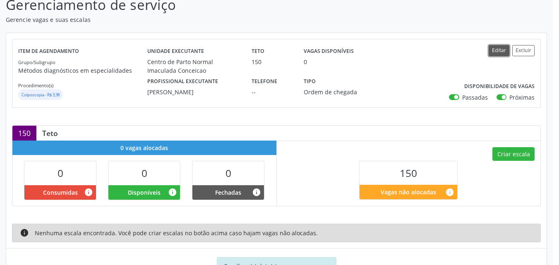
click at [497, 49] on button "Editar" at bounding box center [499, 50] width 21 height 11
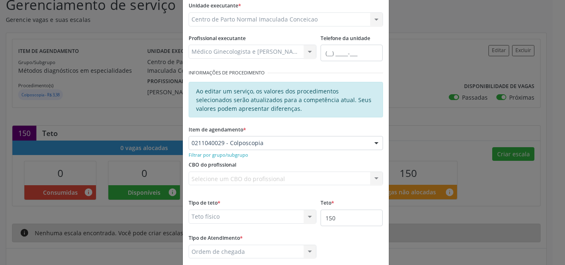
scroll to position [89, 0]
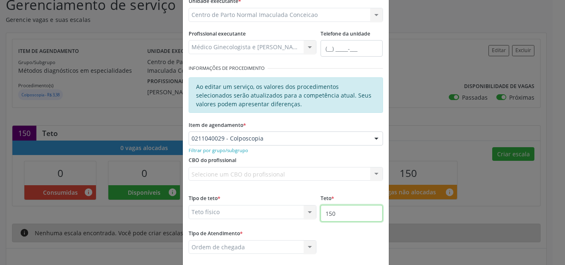
click at [350, 211] on input "150" at bounding box center [352, 213] width 62 height 17
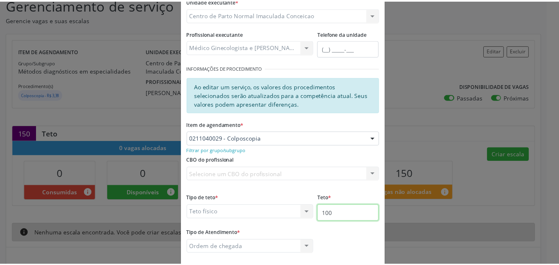
scroll to position [131, 0]
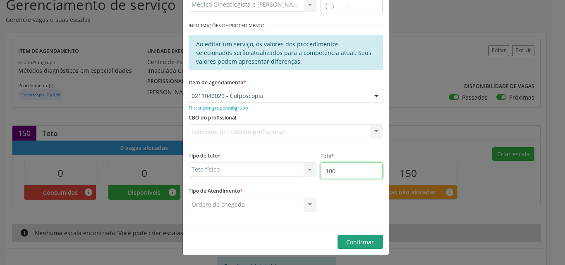
type input "100"
click at [371, 244] on span "Confirmar" at bounding box center [360, 242] width 28 height 8
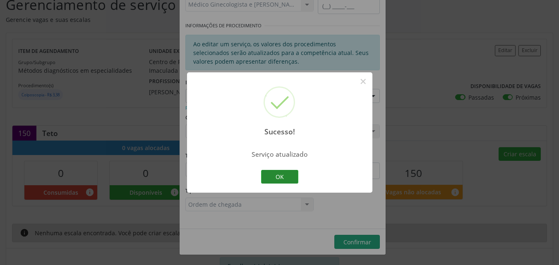
click at [281, 179] on button "OK" at bounding box center [279, 177] width 37 height 14
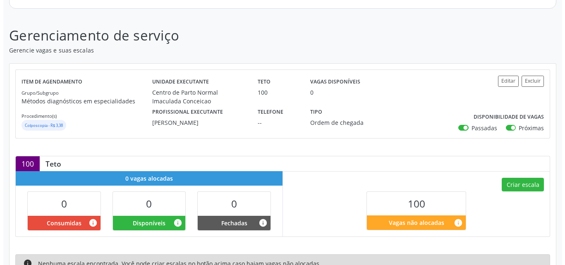
scroll to position [140, 0]
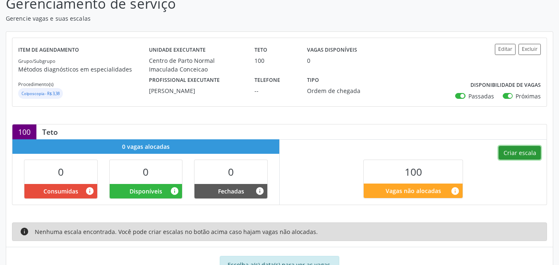
click at [522, 156] on button "Criar escala" at bounding box center [519, 153] width 42 height 14
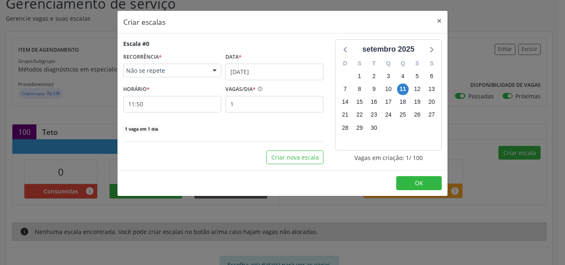
click at [211, 68] on div at bounding box center [214, 71] width 12 height 14
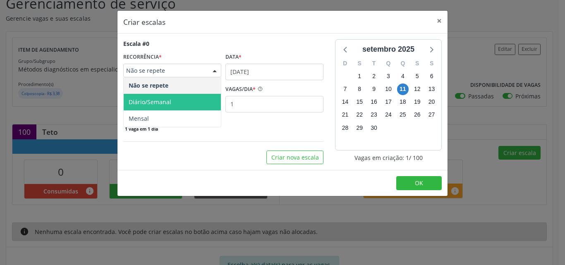
click at [185, 102] on span "Diário/Semanal" at bounding box center [172, 102] width 97 height 17
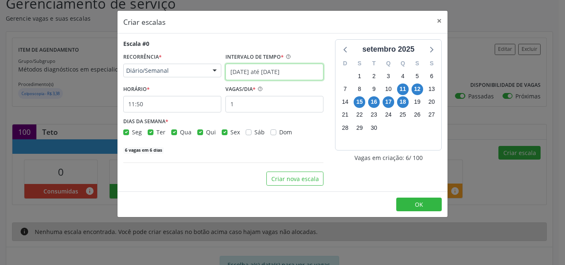
click at [258, 71] on input "[DATE] até [DATE]" at bounding box center [274, 72] width 98 height 17
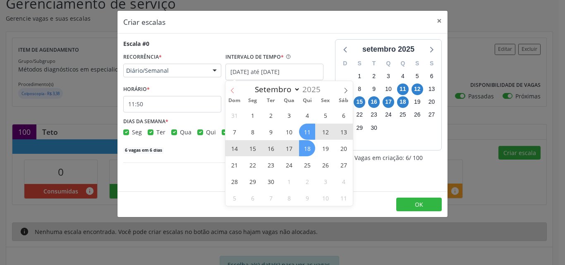
click at [236, 92] on span at bounding box center [232, 88] width 14 height 14
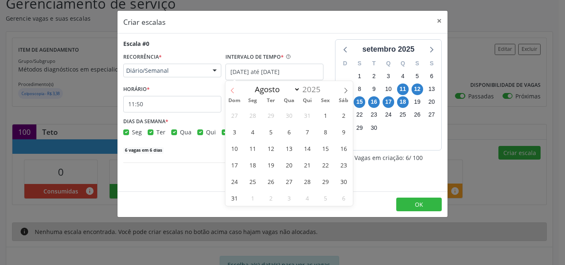
click at [236, 91] on span at bounding box center [232, 88] width 14 height 14
select select "5"
click at [254, 183] on span "30" at bounding box center [252, 181] width 16 height 16
type input "[DATE]"
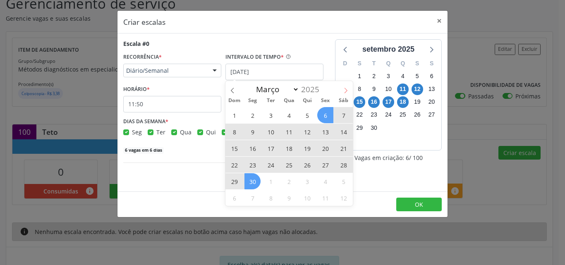
click at [351, 91] on span at bounding box center [346, 88] width 14 height 14
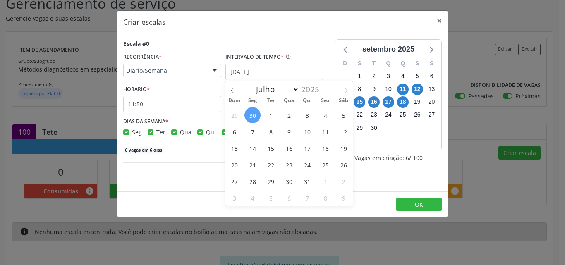
click at [351, 91] on span at bounding box center [346, 88] width 14 height 14
select select "8"
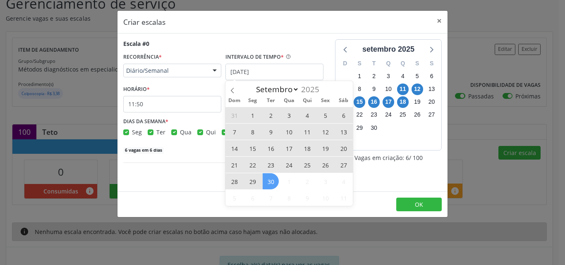
click at [269, 183] on span "30" at bounding box center [271, 181] width 16 height 16
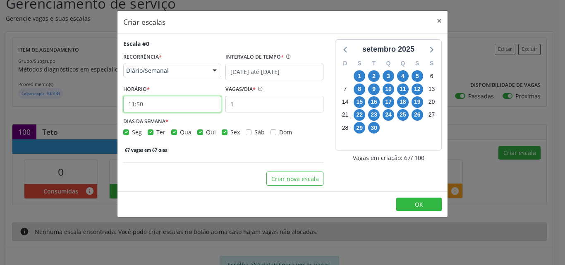
click at [178, 108] on input "11:50" at bounding box center [172, 104] width 98 height 17
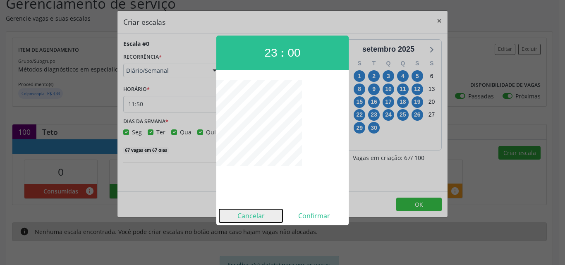
click at [249, 218] on button "Cancelar" at bounding box center [250, 215] width 63 height 13
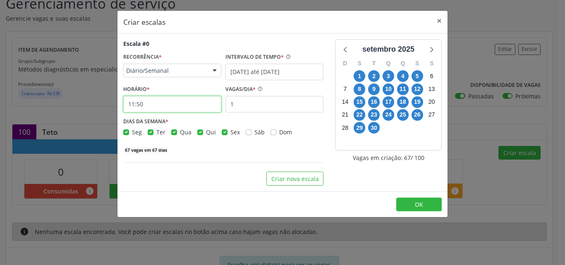
click at [188, 109] on input "11:50" at bounding box center [172, 104] width 98 height 17
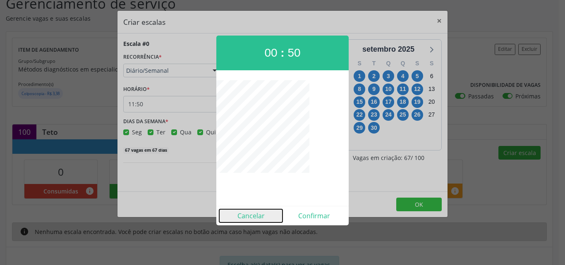
click at [238, 211] on button "Cancelar" at bounding box center [250, 215] width 63 height 13
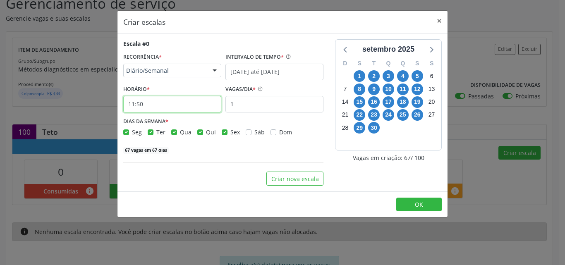
click at [187, 99] on input "11:50" at bounding box center [172, 104] width 98 height 17
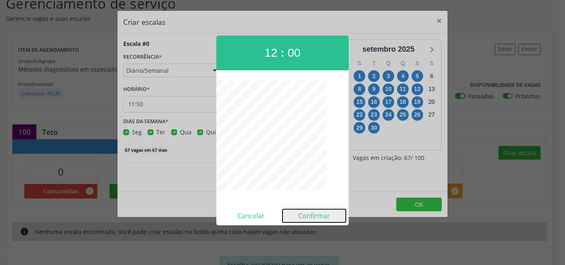
click at [311, 218] on button "Confirmar" at bounding box center [314, 215] width 63 height 13
type input "12:00"
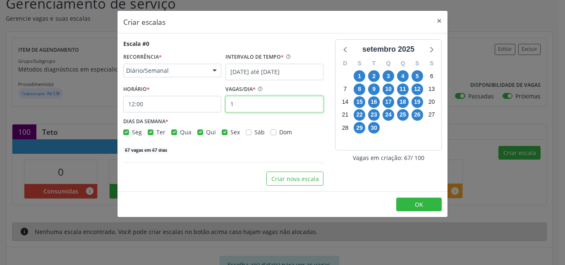
click at [248, 104] on input "1" at bounding box center [274, 104] width 98 height 17
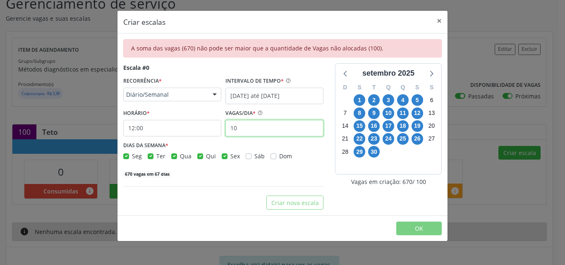
type input "10"
click at [230, 158] on label "Sex" at bounding box center [235, 156] width 10 height 9
click at [223, 158] on input "Sex" at bounding box center [225, 155] width 6 height 7
checkbox input "false"
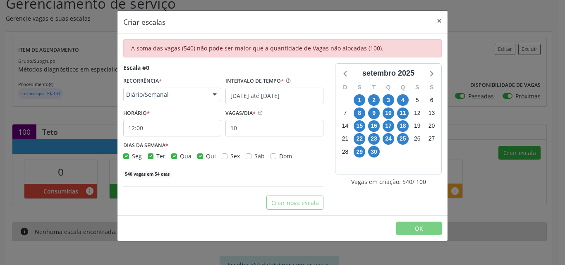
click at [206, 157] on label "Qui" at bounding box center [211, 156] width 10 height 9
click at [199, 157] on input "Qui" at bounding box center [200, 155] width 6 height 7
checkbox input "false"
click at [180, 156] on label "Qua" at bounding box center [186, 156] width 12 height 9
click at [175, 156] on input "Qua" at bounding box center [174, 155] width 6 height 7
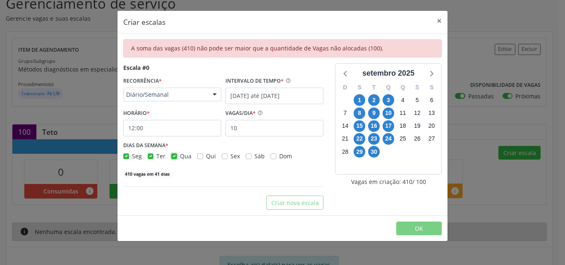
checkbox input "false"
click at [156, 157] on label "Ter" at bounding box center [160, 156] width 9 height 9
click at [150, 157] on input "Ter" at bounding box center [151, 155] width 6 height 7
checkbox input "false"
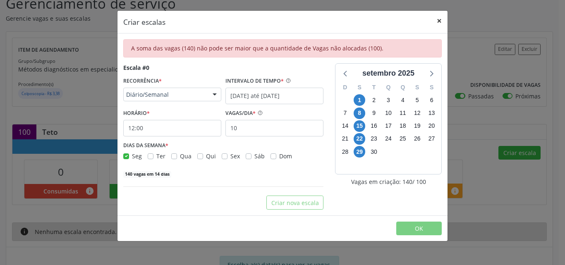
click at [434, 25] on button "×" at bounding box center [439, 21] width 17 height 20
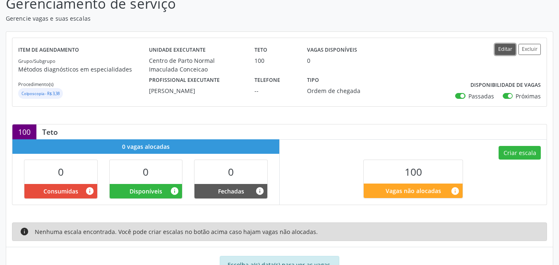
click at [508, 49] on button "Editar" at bounding box center [505, 49] width 21 height 11
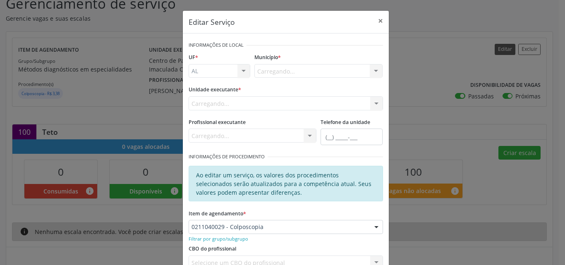
scroll to position [0, 0]
click at [378, 24] on button "×" at bounding box center [380, 21] width 17 height 20
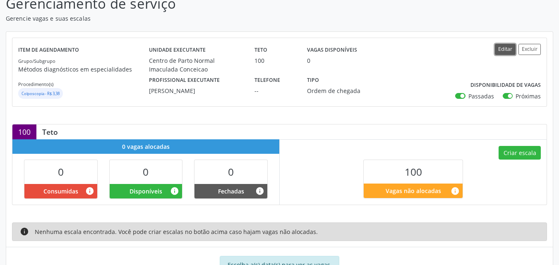
click at [506, 50] on button "Editar" at bounding box center [505, 49] width 21 height 11
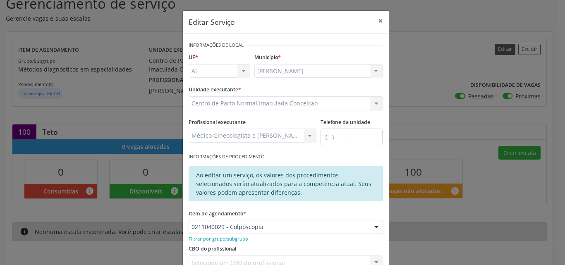
click at [506, 50] on div "Editar Serviço × Informações de Local UF * AL AL Nenhum resultado encontrado pa…" at bounding box center [282, 132] width 565 height 265
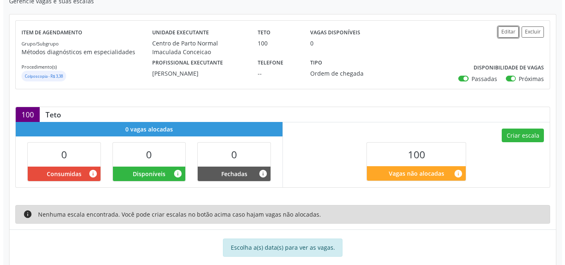
scroll to position [172, 0]
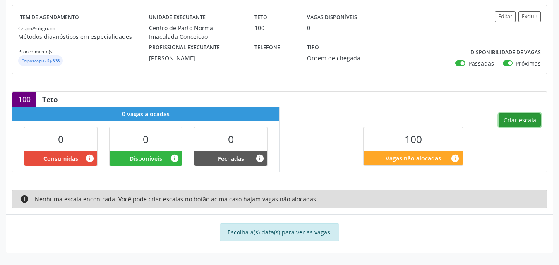
click at [515, 123] on button "Criar escala" at bounding box center [519, 120] width 42 height 14
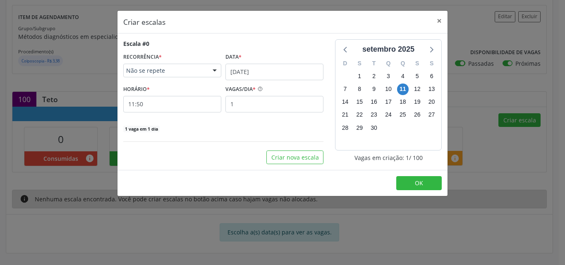
click at [166, 67] on span "Não se repete" at bounding box center [165, 71] width 78 height 8
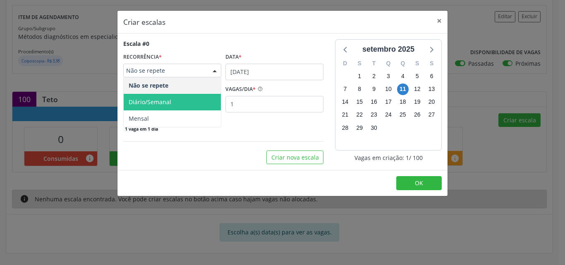
click at [170, 101] on span "Diário/Semanal" at bounding box center [150, 102] width 43 height 8
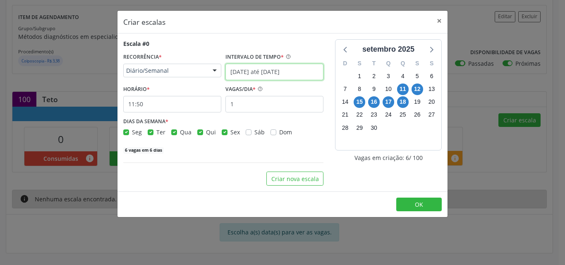
click at [266, 69] on input "[DATE] até [DATE]" at bounding box center [274, 72] width 98 height 17
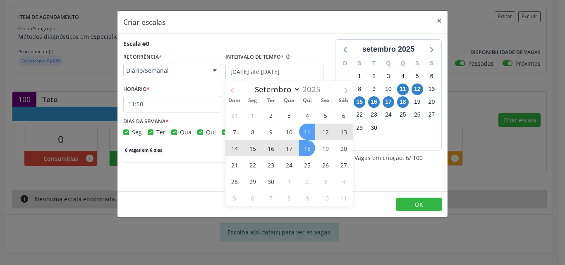
click at [232, 93] on icon at bounding box center [233, 91] width 6 height 6
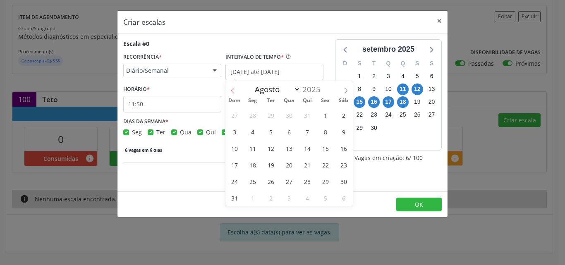
click at [232, 93] on icon at bounding box center [233, 91] width 6 height 6
select select "6"
click at [277, 115] on span "1" at bounding box center [271, 115] width 16 height 16
type input "[DATE]"
click at [344, 89] on icon at bounding box center [346, 91] width 6 height 6
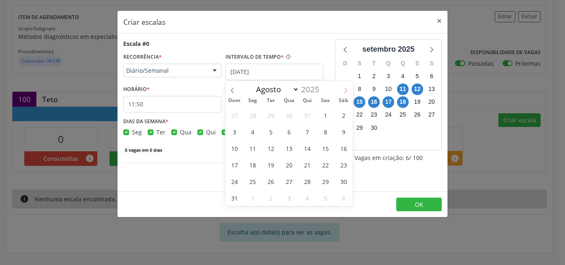
click at [344, 89] on icon at bounding box center [346, 91] width 6 height 6
select select "8"
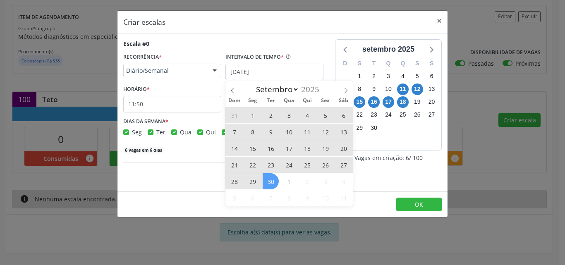
click at [267, 177] on span "30" at bounding box center [271, 181] width 16 height 16
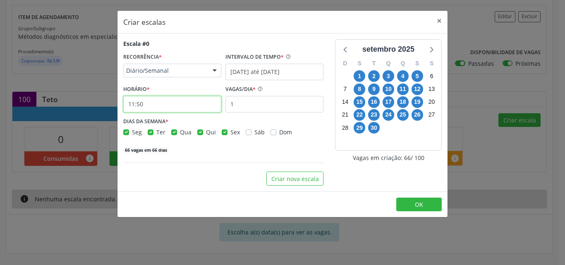
click at [177, 102] on input "11:50" at bounding box center [172, 104] width 98 height 17
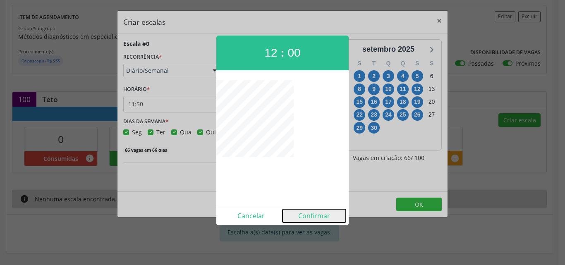
click at [316, 220] on button "Confirmar" at bounding box center [314, 215] width 63 height 13
type input "12:00"
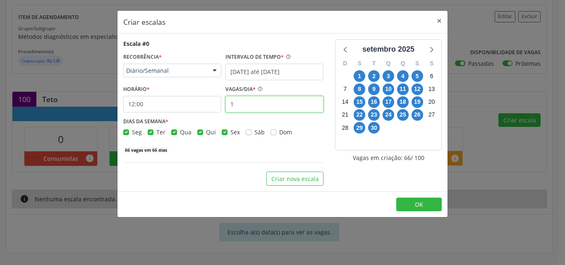
click at [266, 107] on input "1" at bounding box center [274, 104] width 98 height 17
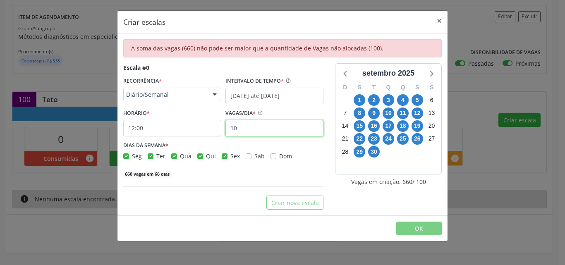
type input "10"
click at [230, 156] on label "Sex" at bounding box center [235, 156] width 10 height 9
click at [223, 156] on input "Sex" at bounding box center [225, 155] width 6 height 7
checkbox input "false"
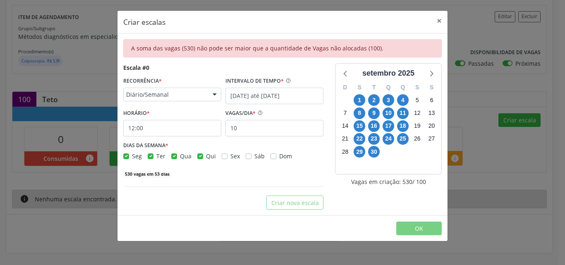
click at [206, 156] on label "Qui" at bounding box center [211, 156] width 10 height 9
click at [198, 156] on input "Qui" at bounding box center [200, 155] width 6 height 7
checkbox input "false"
click at [180, 156] on label "Qua" at bounding box center [186, 156] width 12 height 9
click at [173, 156] on input "Qua" at bounding box center [174, 155] width 6 height 7
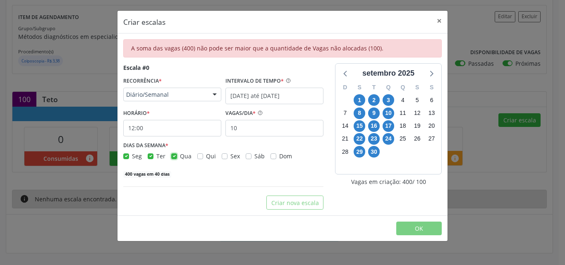
checkbox input "false"
click at [156, 157] on label "Ter" at bounding box center [160, 156] width 9 height 9
click at [150, 157] on input "Ter" at bounding box center [151, 155] width 6 height 7
checkbox input "false"
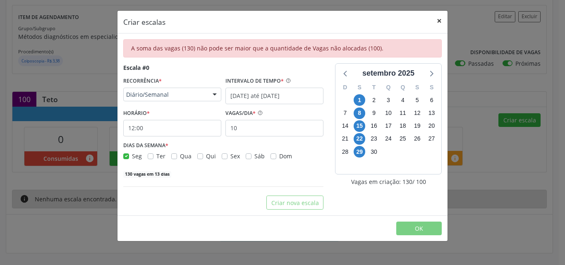
click at [438, 22] on button "×" at bounding box center [439, 21] width 17 height 20
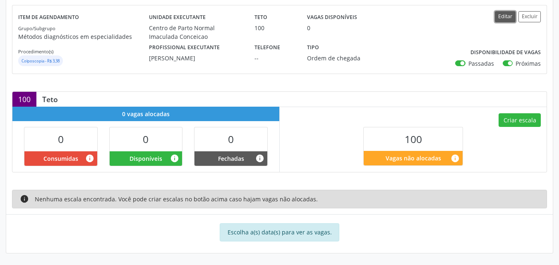
click at [503, 18] on button "Editar" at bounding box center [505, 16] width 21 height 11
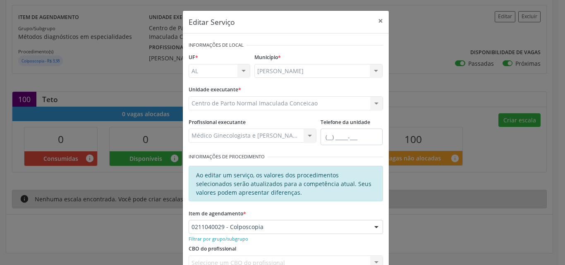
scroll to position [101, 0]
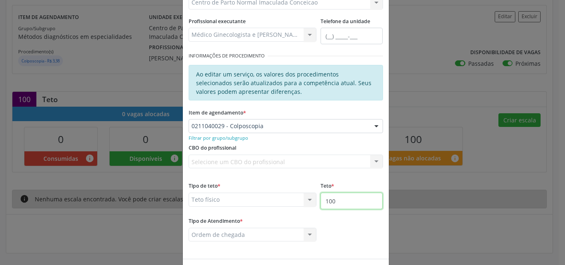
click at [355, 206] on input "100" at bounding box center [352, 201] width 62 height 17
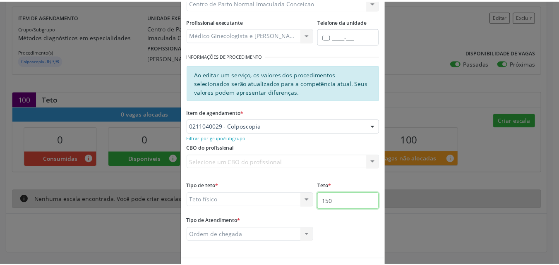
scroll to position [131, 0]
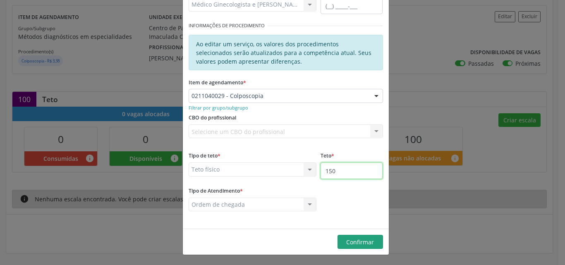
type input "150"
click at [379, 245] on button "Confirmar" at bounding box center [361, 242] width 46 height 14
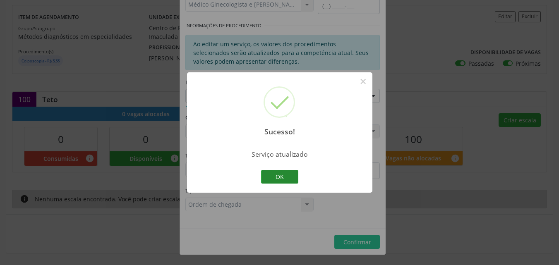
click at [268, 178] on button "OK" at bounding box center [279, 177] width 37 height 14
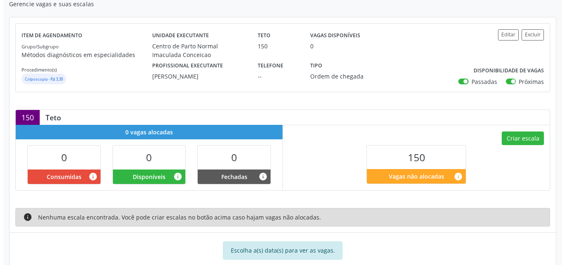
scroll to position [160, 0]
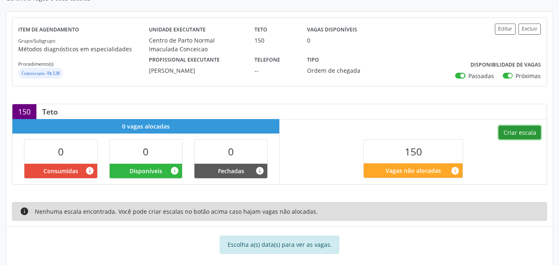
click at [518, 135] on button "Criar escala" at bounding box center [519, 133] width 42 height 14
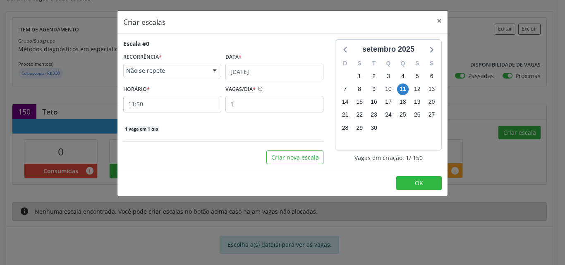
click at [224, 71] on div "Data * [DATE]" at bounding box center [274, 65] width 102 height 29
click at [213, 71] on div at bounding box center [214, 71] width 12 height 14
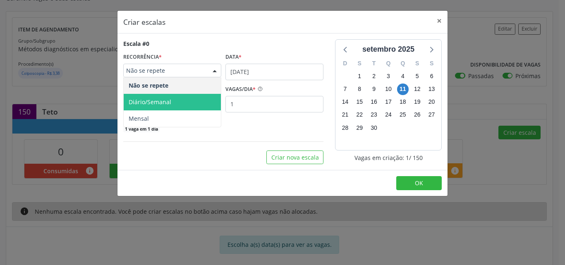
click at [204, 101] on span "Diário/Semanal" at bounding box center [172, 102] width 97 height 17
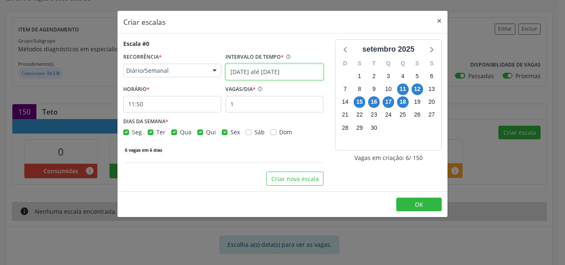
click at [249, 74] on input "[DATE] até [DATE]" at bounding box center [274, 72] width 98 height 17
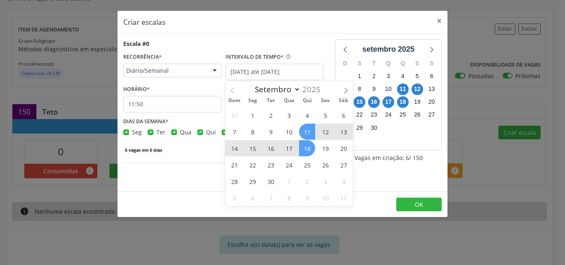
click at [233, 91] on icon at bounding box center [233, 91] width 6 height 6
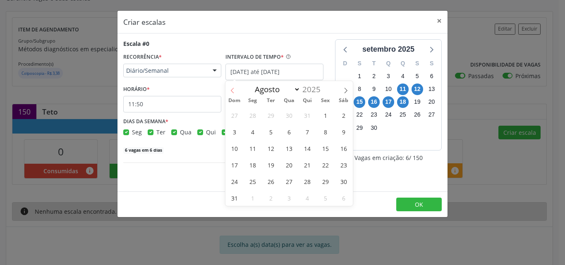
click at [233, 91] on icon at bounding box center [233, 91] width 6 height 6
select select "6"
click at [271, 116] on span "1" at bounding box center [271, 115] width 16 height 16
type input "[DATE]"
click at [343, 90] on icon at bounding box center [346, 91] width 6 height 6
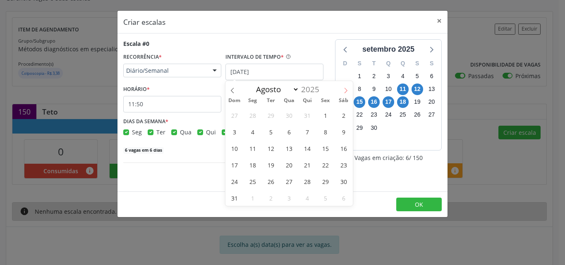
click at [343, 90] on icon at bounding box center [346, 91] width 6 height 6
select select "8"
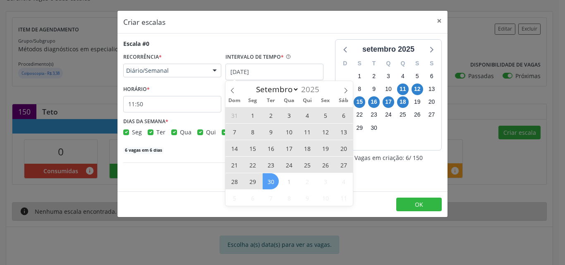
click at [271, 183] on span "30" at bounding box center [271, 181] width 16 height 16
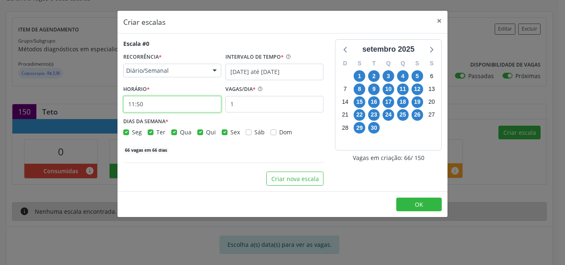
click at [181, 104] on input "11:50" at bounding box center [172, 104] width 98 height 17
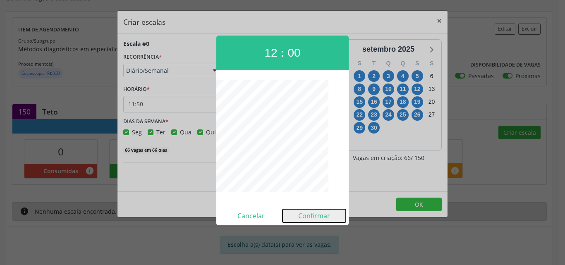
click at [304, 216] on button "Confirmar" at bounding box center [314, 215] width 63 height 13
type input "12:00"
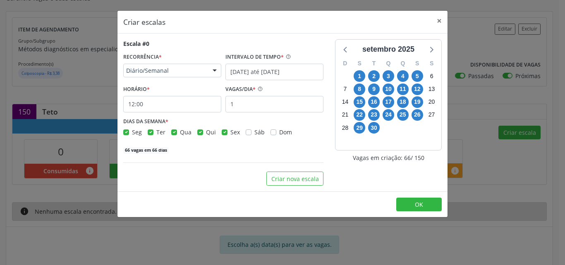
click at [230, 133] on label "Sex" at bounding box center [235, 132] width 10 height 9
click at [222, 133] on input "Sex" at bounding box center [225, 131] width 6 height 7
checkbox input "false"
click at [206, 134] on label "Qui" at bounding box center [211, 132] width 10 height 9
click at [199, 134] on input "Qui" at bounding box center [200, 131] width 6 height 7
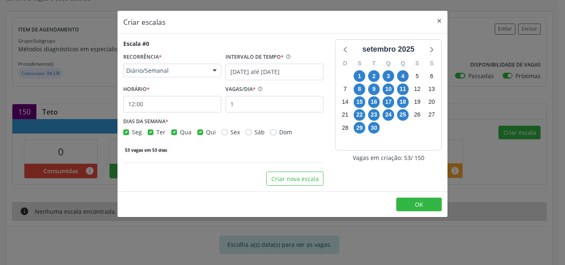
checkbox input "false"
click at [180, 131] on label "Qua" at bounding box center [186, 132] width 12 height 9
click at [172, 131] on input "Qua" at bounding box center [174, 131] width 6 height 7
checkbox input "false"
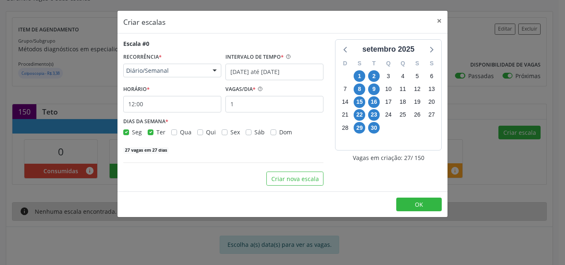
click at [156, 132] on label "Ter" at bounding box center [160, 132] width 9 height 9
click at [150, 132] on input "Ter" at bounding box center [151, 131] width 6 height 7
checkbox input "false"
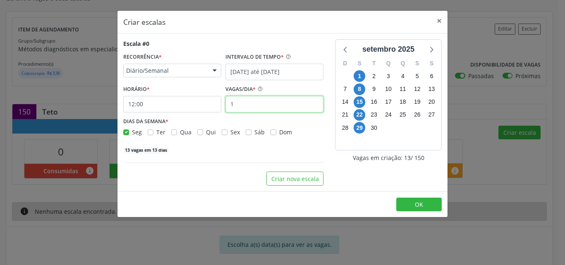
click at [281, 105] on input "1" at bounding box center [274, 104] width 98 height 17
type input "10"
click at [340, 182] on div "[DATE] D S T Q Q S S 31 1 2 3 4 5 6 7 8 9 10 11 12 13 14 15 16 17 18 19 20 21 2…" at bounding box center [388, 112] width 118 height 146
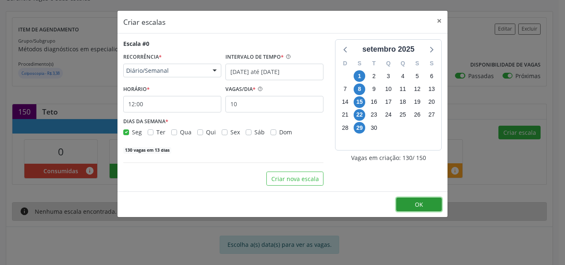
click at [408, 208] on button "OK" at bounding box center [419, 205] width 46 height 14
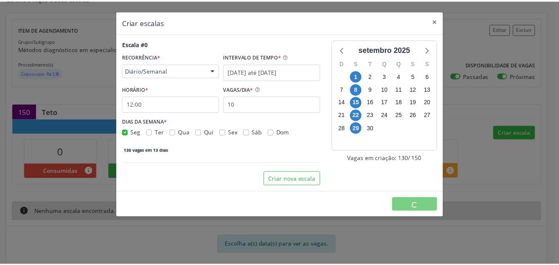
scroll to position [0, 0]
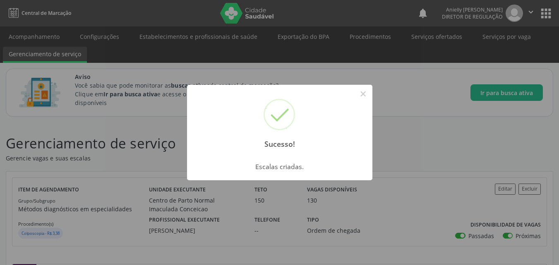
click at [408, 208] on div "Sucesso! × Escalas criadas. OK Cancel" at bounding box center [279, 132] width 559 height 265
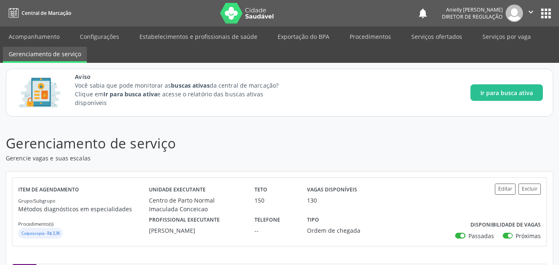
click at [543, 10] on button "apps" at bounding box center [546, 13] width 14 height 14
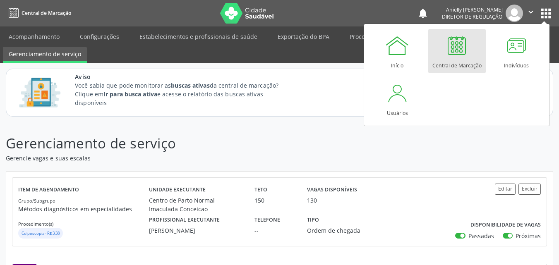
click at [444, 58] on div "Central de Marcação" at bounding box center [456, 63] width 49 height 11
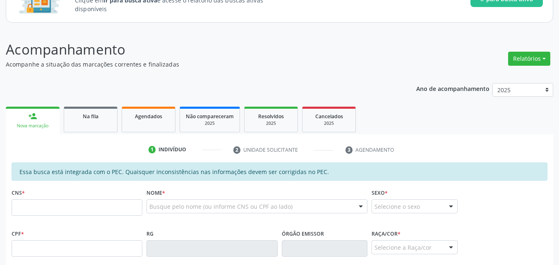
scroll to position [108, 0]
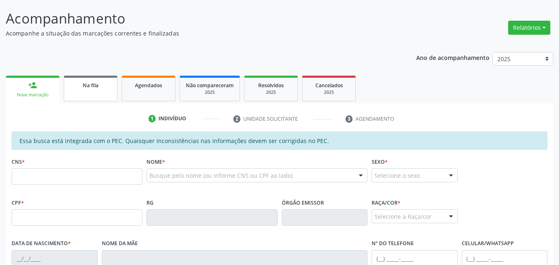
click at [101, 84] on div "Na fila" at bounding box center [90, 85] width 41 height 9
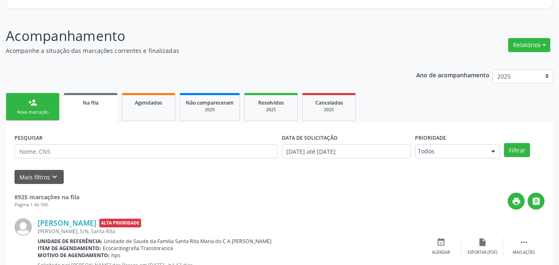
scroll to position [100, 0]
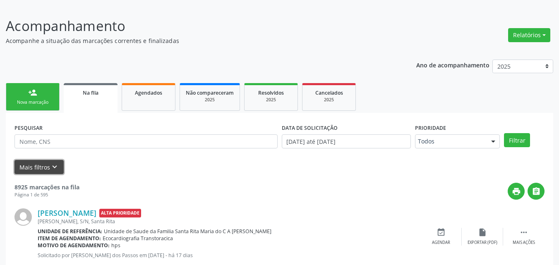
click at [23, 170] on button "Mais filtros keyboard_arrow_down" at bounding box center [38, 167] width 49 height 14
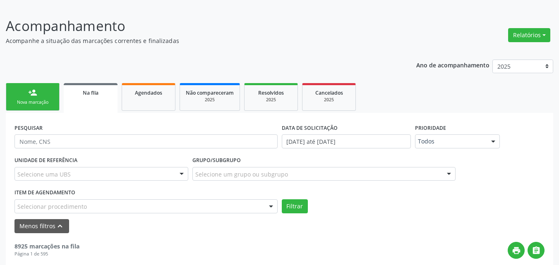
click at [66, 211] on div "Selecionar procedimento" at bounding box center [145, 206] width 263 height 14
type input "COLPOSCOP"
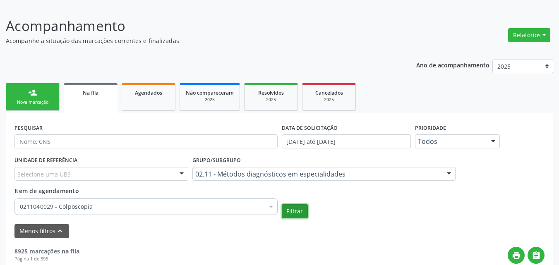
click at [292, 209] on button "Filtrar" at bounding box center [295, 211] width 26 height 14
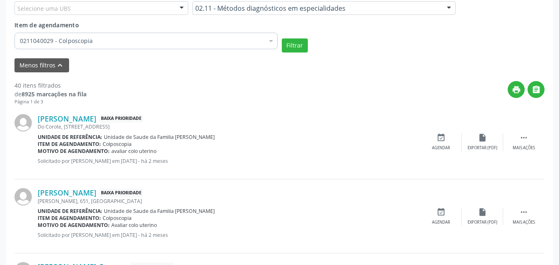
scroll to position [273, 0]
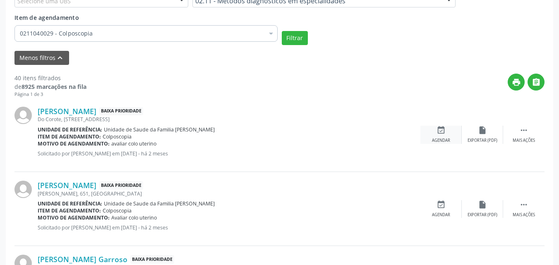
click at [440, 132] on icon "event_available" at bounding box center [440, 130] width 9 height 9
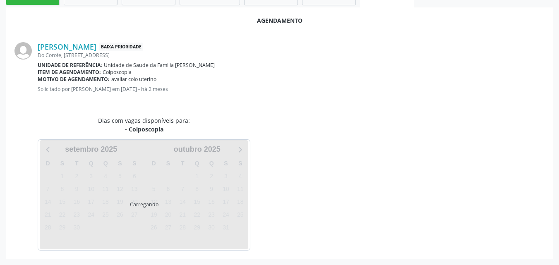
scroll to position [225, 0]
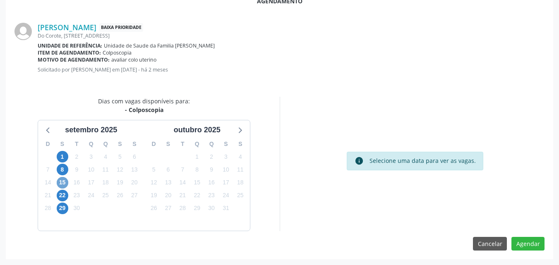
click at [62, 183] on span "15" at bounding box center [63, 183] width 12 height 12
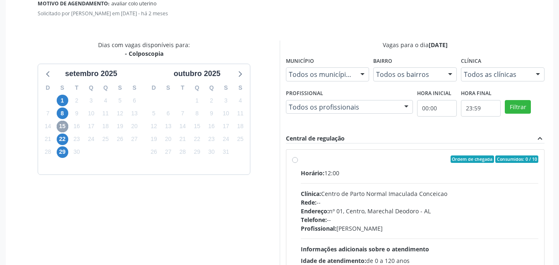
scroll to position [275, 0]
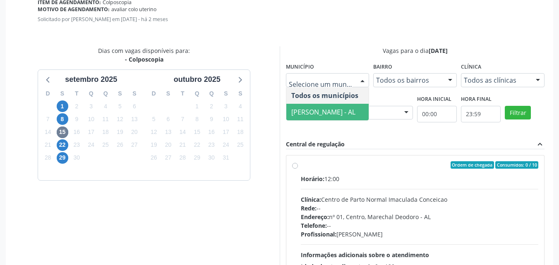
click at [344, 108] on span "Marechal Deodoro - AL" at bounding box center [323, 112] width 64 height 9
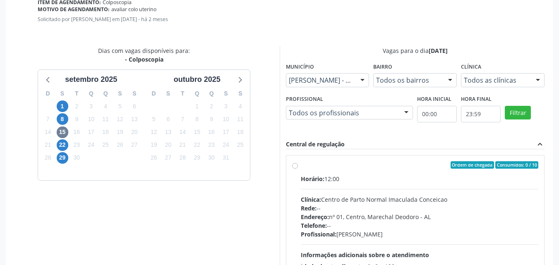
click at [378, 86] on div "Todos os bairros" at bounding box center [415, 80] width 84 height 14
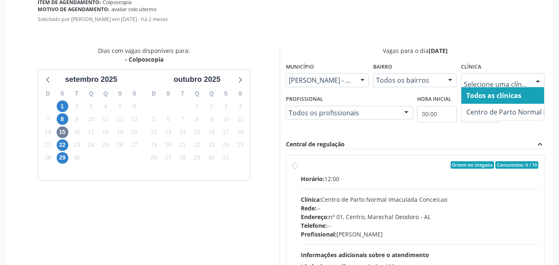
click at [463, 82] on div at bounding box center [503, 80] width 84 height 14
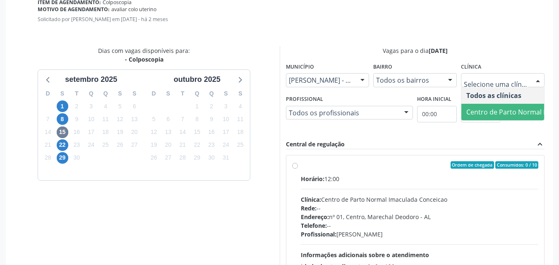
click at [491, 110] on span "Centro de Parto Normal Imaculada Conceicao" at bounding box center [537, 112] width 143 height 9
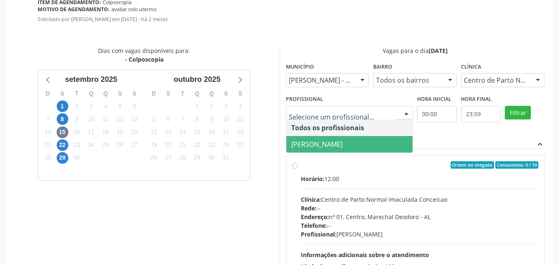
click at [343, 146] on span "[PERSON_NAME]" at bounding box center [316, 144] width 51 height 9
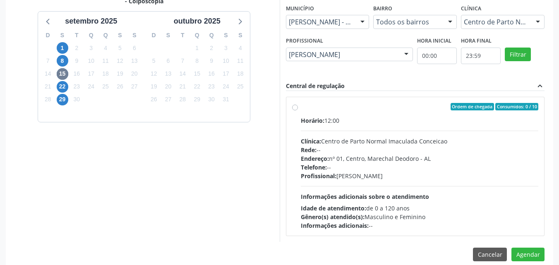
scroll to position [339, 0]
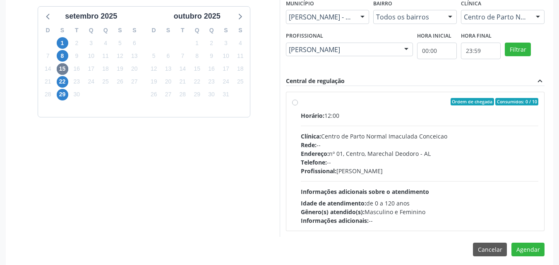
drag, startPoint x: 558, startPoint y: 192, endPoint x: 558, endPoint y: 209, distance: 16.5
click at [558, 209] on div "Acompanhamento Acompanhe a situação das marcações correntes e finalizadas Relat…" at bounding box center [279, 18] width 559 height 505
click at [301, 102] on label "Ordem de chegada Consumidos: 0 / 10 Horário: 12:00 Clínica: Centro de Parto Nor…" at bounding box center [420, 161] width 238 height 127
click at [294, 102] on input "Ordem de chegada Consumidos: 0 / 10 Horário: 12:00 Clínica: Centro de Parto Nor…" at bounding box center [295, 101] width 6 height 7
radio input "true"
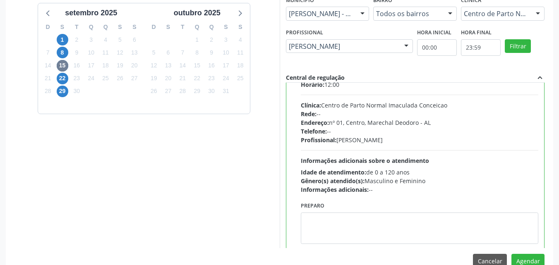
scroll to position [359, 0]
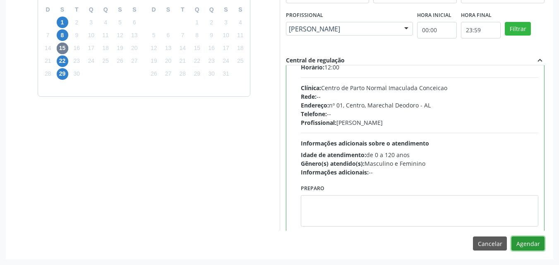
click at [527, 243] on button "Agendar" at bounding box center [527, 244] width 33 height 14
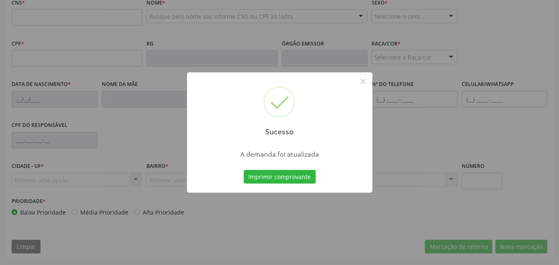
scroll to position [267, 0]
click at [299, 177] on button "Imprimir comprovante" at bounding box center [280, 177] width 72 height 14
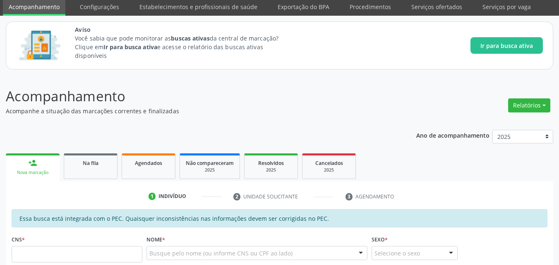
scroll to position [29, 0]
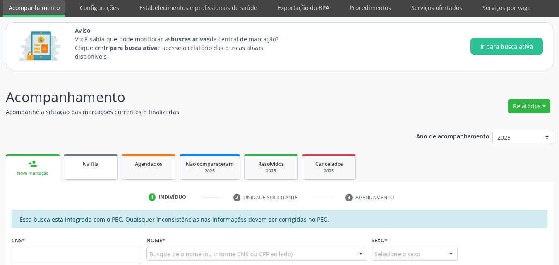
click at [108, 164] on div "Na fila" at bounding box center [90, 163] width 41 height 9
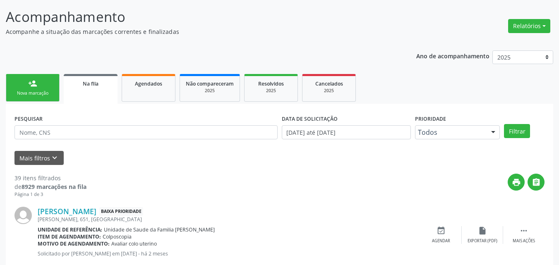
scroll to position [124, 0]
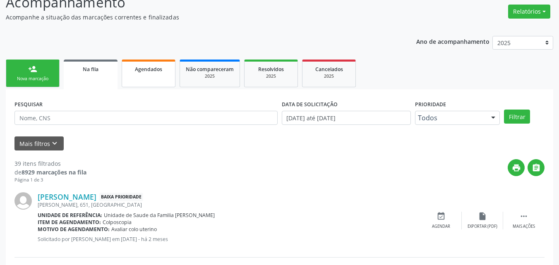
click at [157, 72] on span "Agendados" at bounding box center [148, 69] width 27 height 7
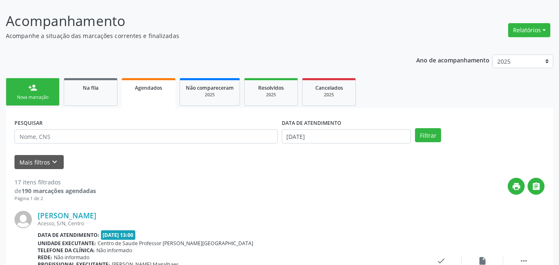
scroll to position [101, 0]
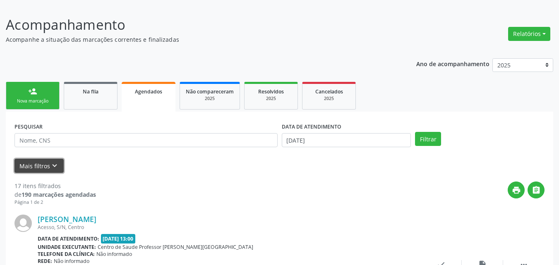
click at [48, 169] on button "Mais filtros keyboard_arrow_down" at bounding box center [38, 166] width 49 height 14
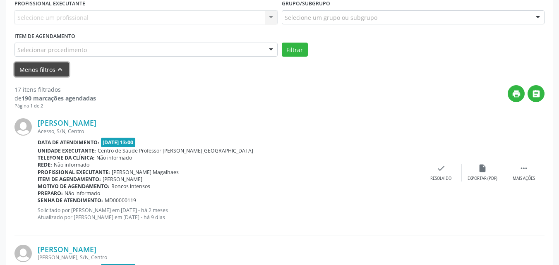
scroll to position [293, 0]
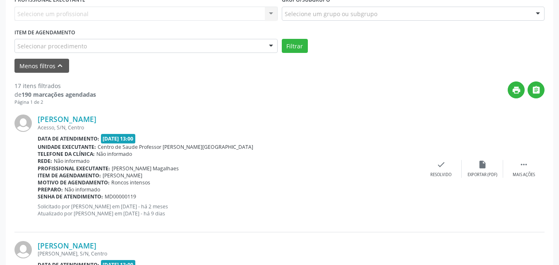
click at [211, 43] on div "Selecionar procedimento" at bounding box center [145, 46] width 263 height 14
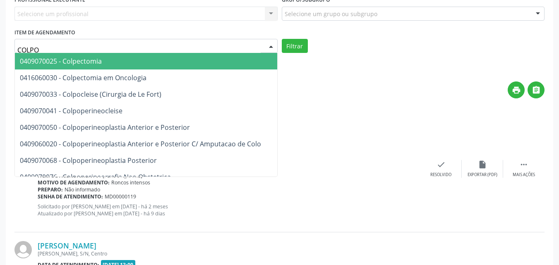
type input "COLPOS"
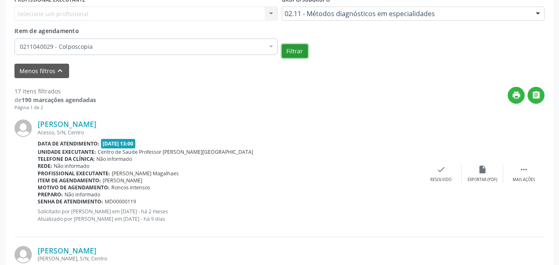
click at [291, 55] on button "Filtrar" at bounding box center [295, 51] width 26 height 14
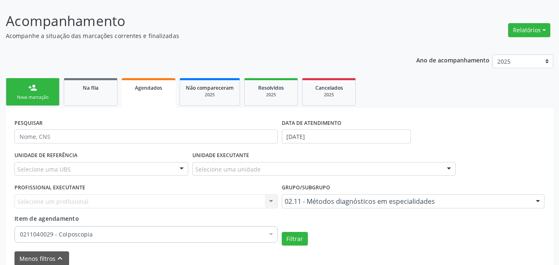
scroll to position [104, 0]
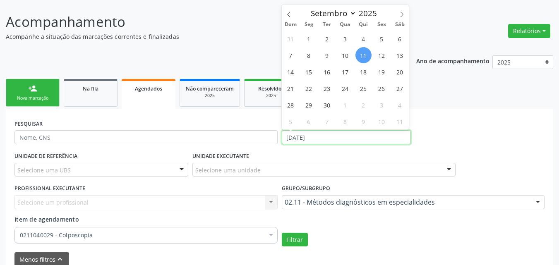
click at [355, 144] on input "[DATE]" at bounding box center [346, 137] width 129 height 14
click at [364, 72] on span "18" at bounding box center [363, 72] width 16 height 16
type input "18/09/2025"
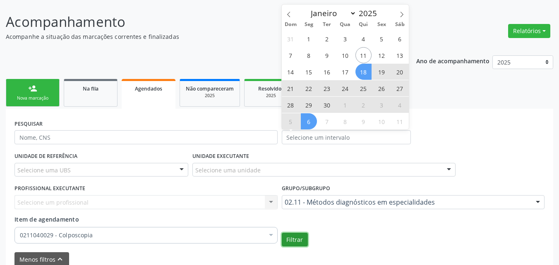
click at [289, 240] on button "Filtrar" at bounding box center [295, 240] width 26 height 14
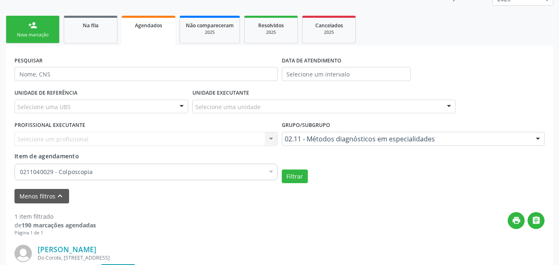
scroll to position [168, 0]
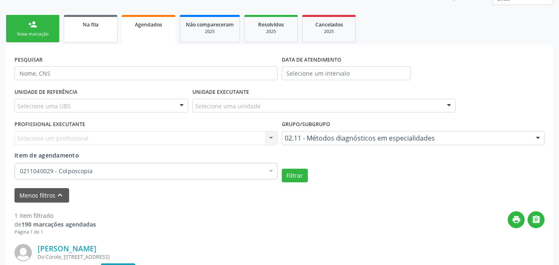
click at [79, 31] on link "Na fila" at bounding box center [91, 29] width 54 height 28
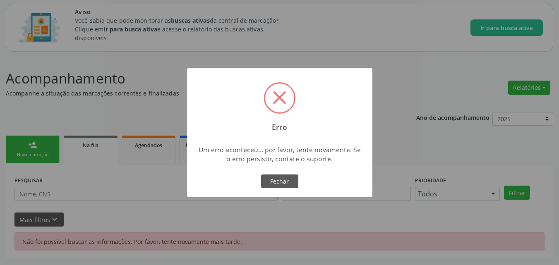
scroll to position [48, 0]
click at [286, 184] on button "Fechar" at bounding box center [279, 182] width 37 height 14
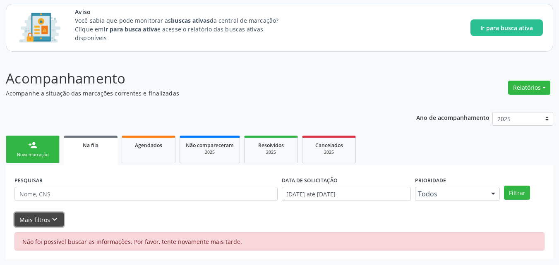
click at [44, 220] on button "Mais filtros keyboard_arrow_down" at bounding box center [38, 220] width 49 height 14
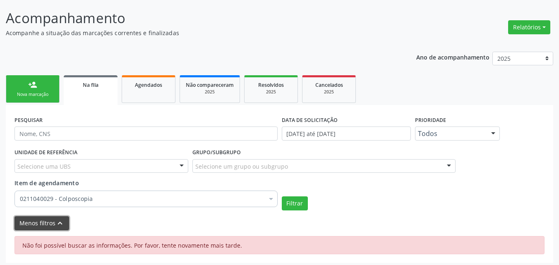
scroll to position [112, 0]
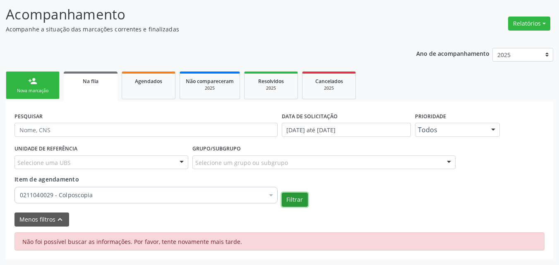
click at [299, 199] on button "Filtrar" at bounding box center [295, 200] width 26 height 14
